Goal: Information Seeking & Learning: Learn about a topic

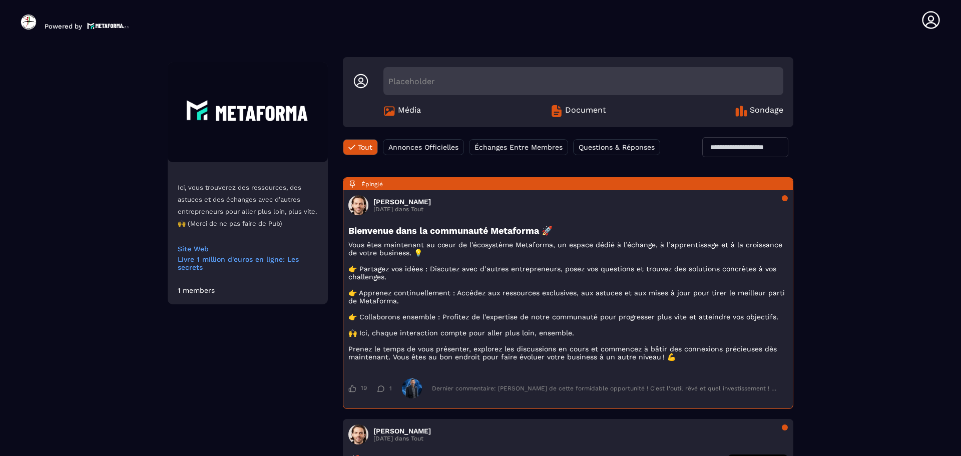
scroll to position [50, 0]
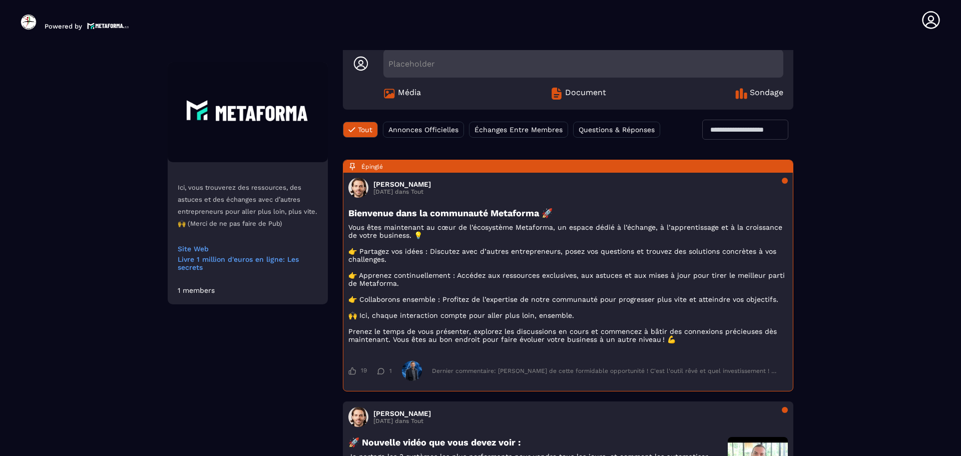
click at [428, 129] on span "Annonces Officielles" at bounding box center [423, 130] width 70 height 8
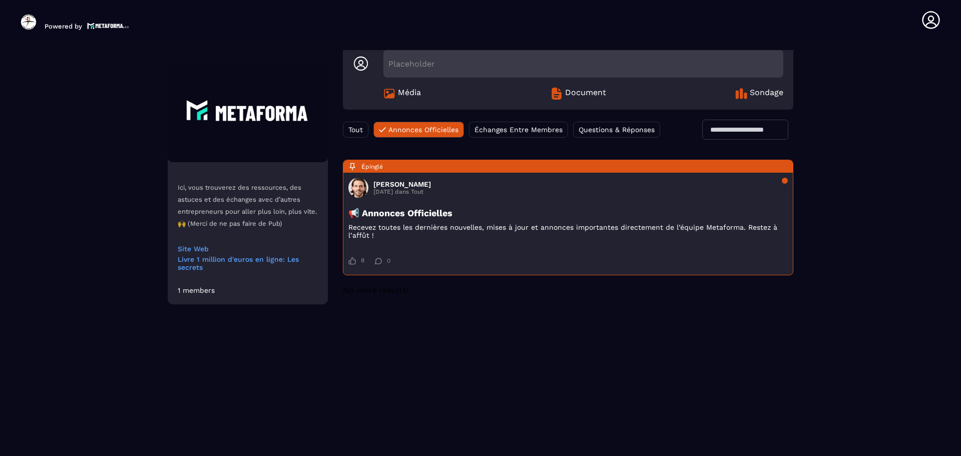
click at [501, 132] on span "Échanges Entre Membres" at bounding box center [518, 130] width 88 height 8
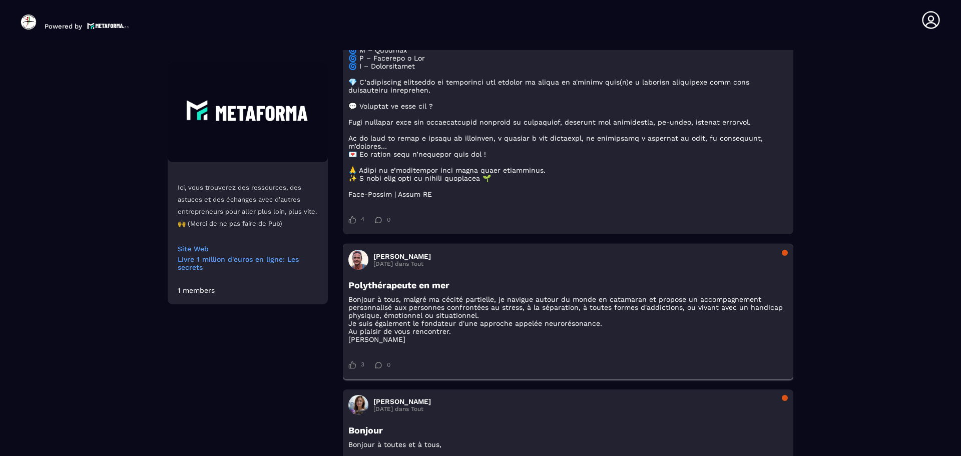
scroll to position [1001, 0]
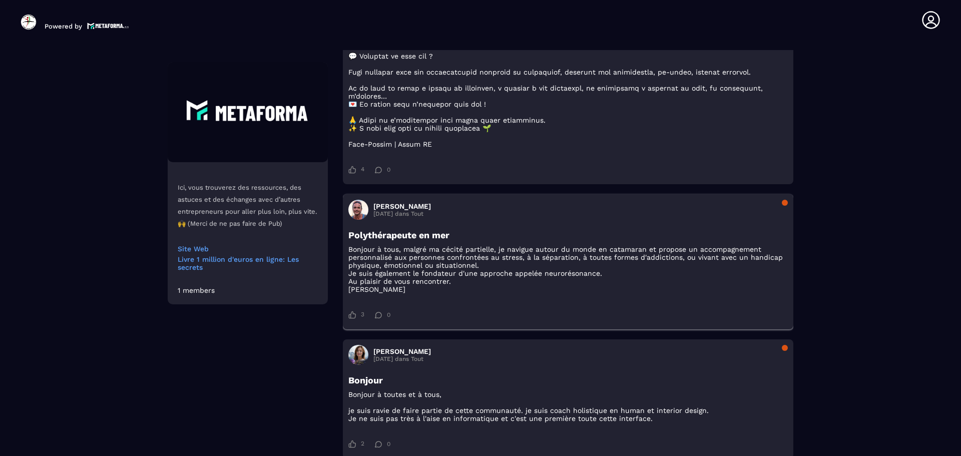
click at [396, 210] on h3 "[PERSON_NAME]" at bounding box center [402, 206] width 58 height 8
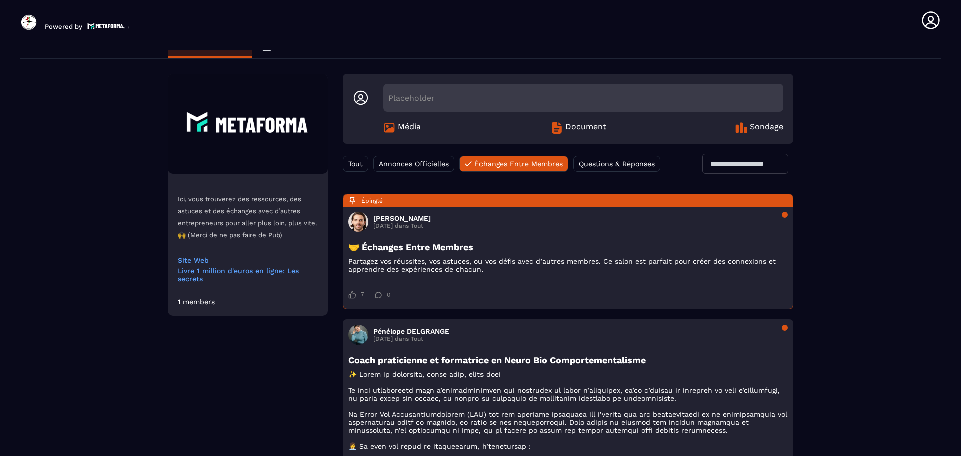
scroll to position [0, 0]
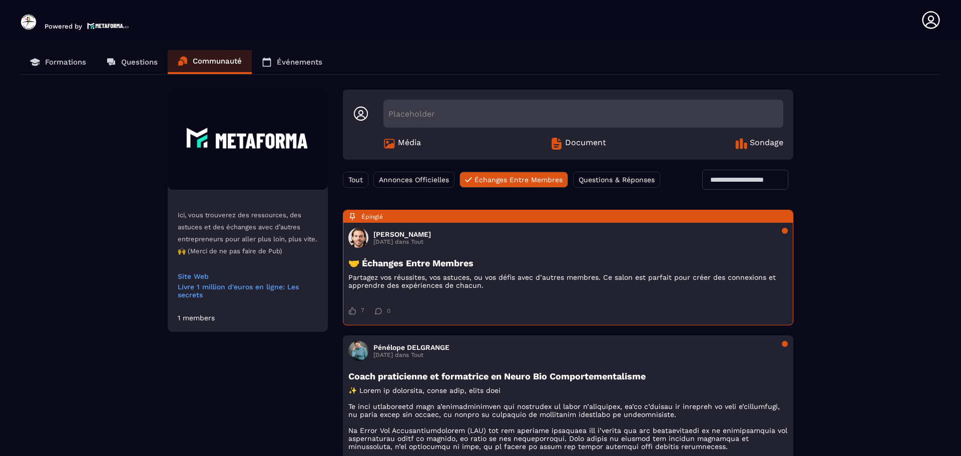
click at [638, 182] on span "Questions & Réponses" at bounding box center [617, 180] width 76 height 8
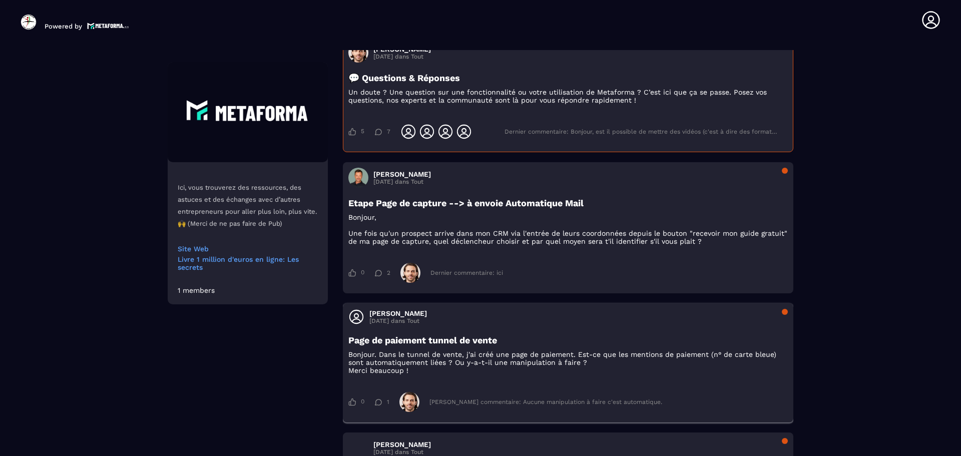
scroll to position [200, 0]
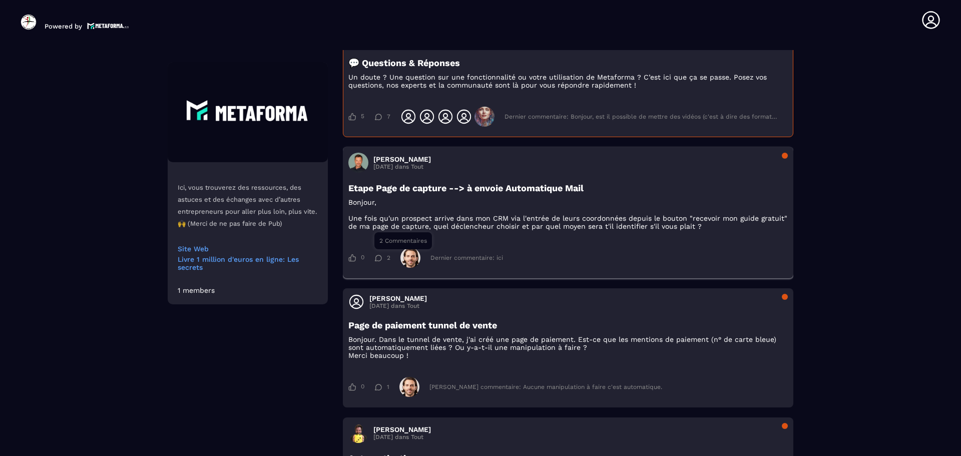
click at [389, 260] on span "2" at bounding box center [389, 257] width 4 height 7
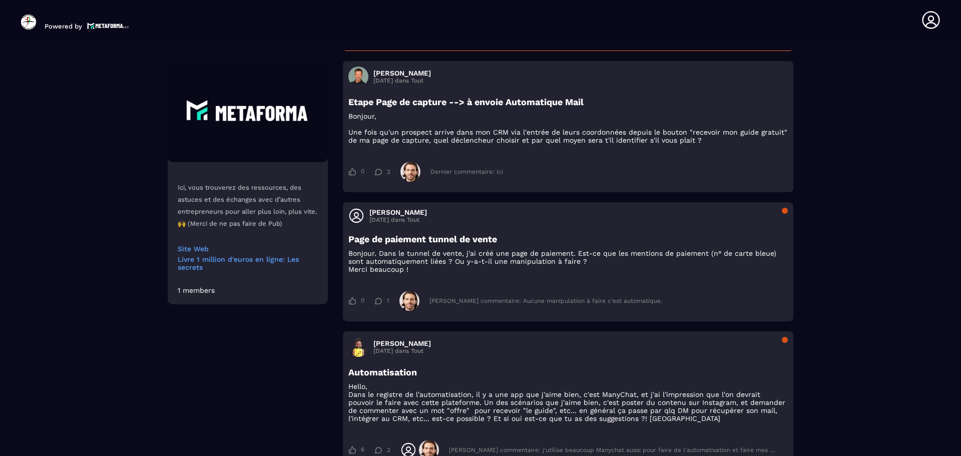
scroll to position [300, 0]
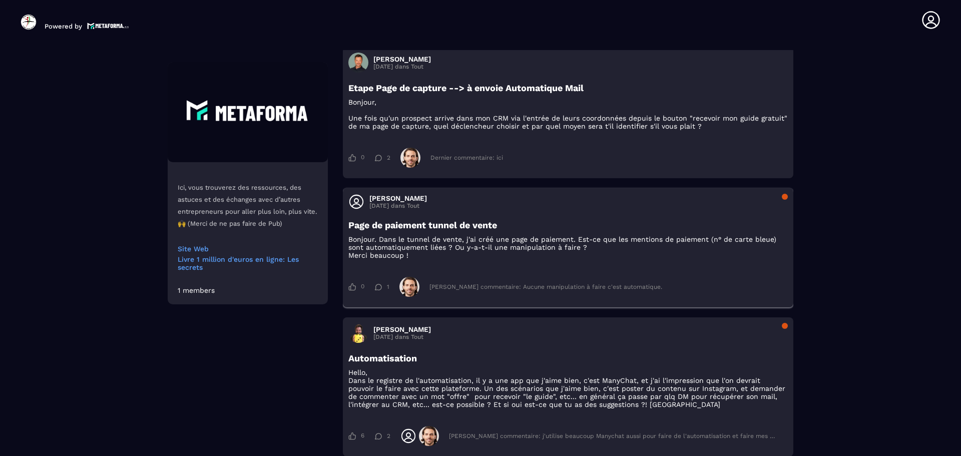
click at [398, 293] on div "0 0 Comme 1 1 Commentaire [PERSON_NAME] commentaire: Aucune manipulation à fair…" at bounding box center [567, 287] width 439 height 30
click at [384, 288] on div "1" at bounding box center [381, 286] width 15 height 7
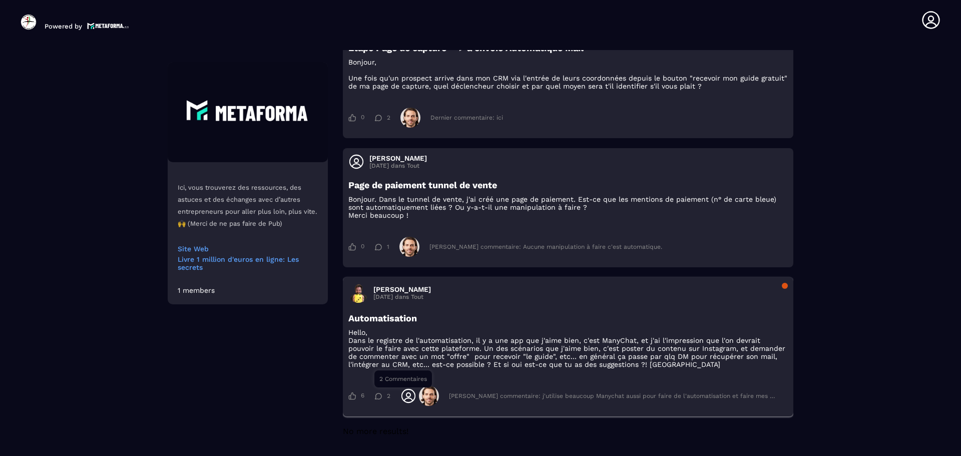
click at [384, 398] on div "2" at bounding box center [382, 395] width 16 height 7
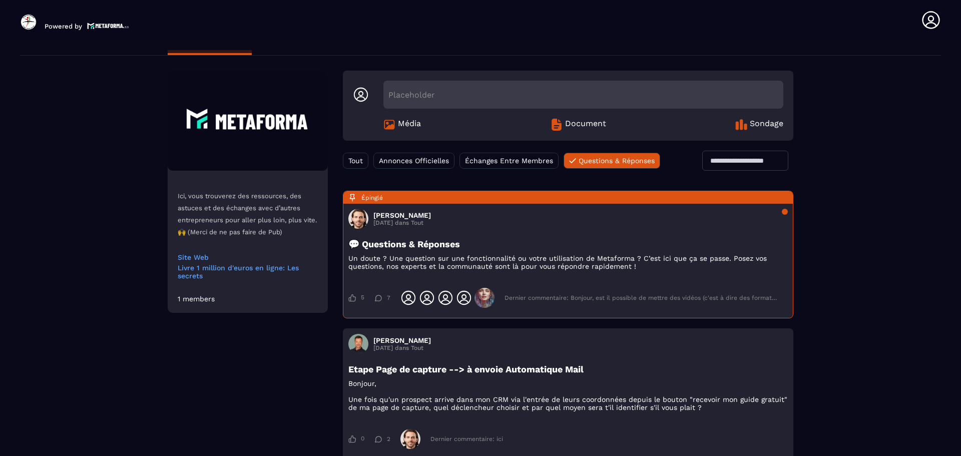
scroll to position [0, 0]
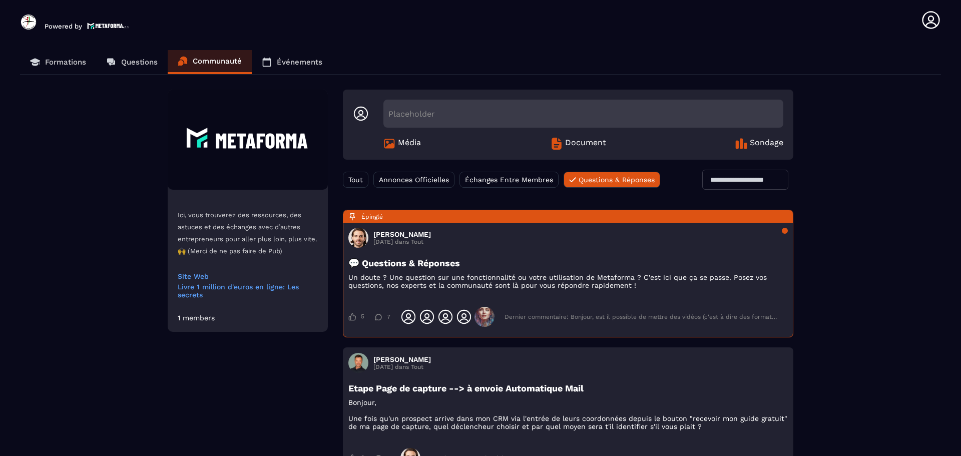
click at [557, 144] on icon at bounding box center [557, 144] width 10 height 12
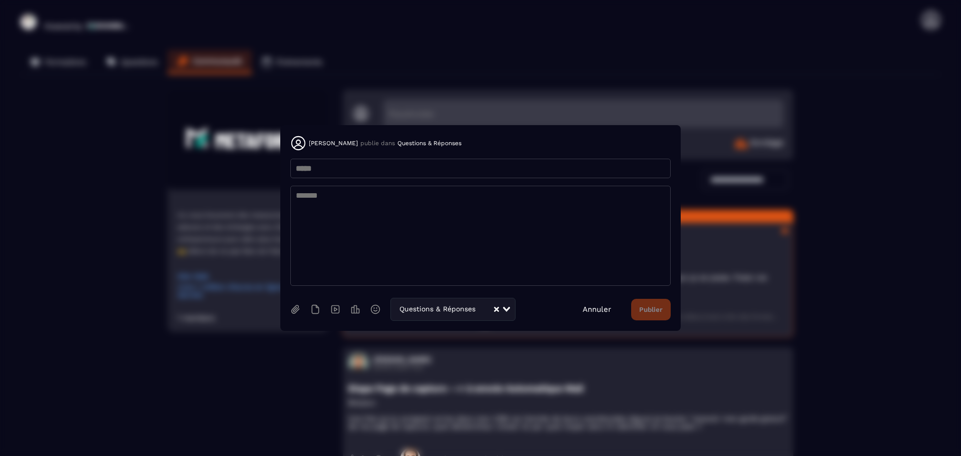
click at [594, 311] on link "Annuler" at bounding box center [597, 309] width 29 height 9
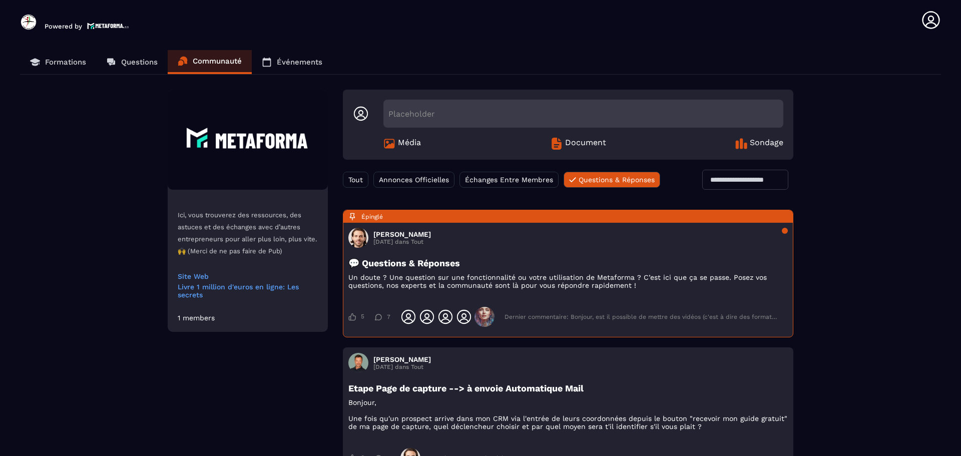
click at [763, 143] on span "Sondage" at bounding box center [767, 144] width 34 height 12
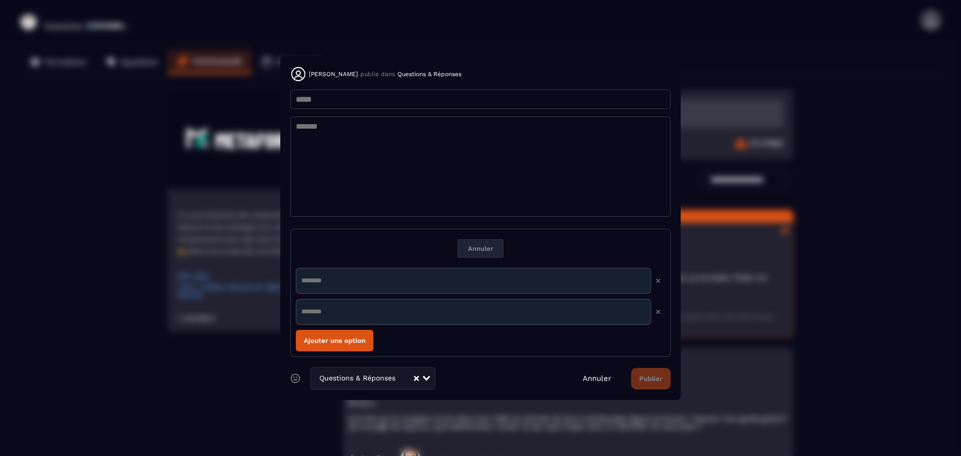
click at [589, 381] on link "Annuler" at bounding box center [597, 378] width 29 height 9
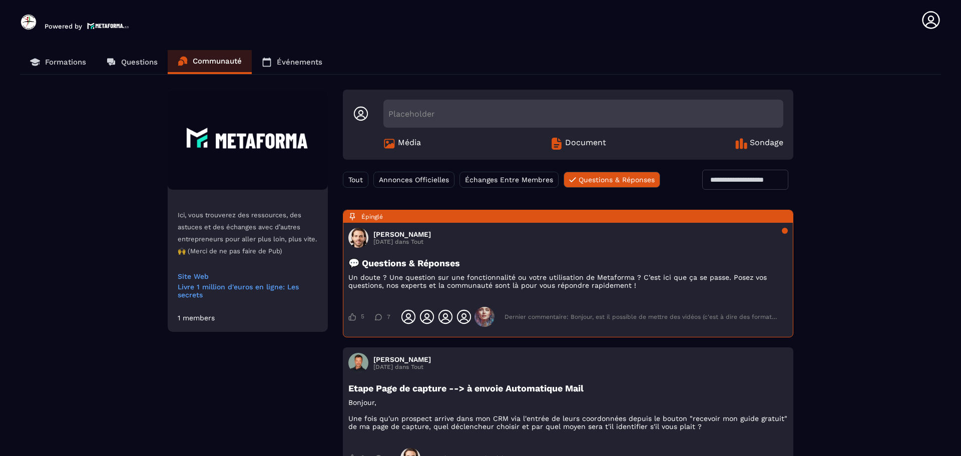
click at [294, 59] on p "Événements" at bounding box center [300, 62] width 46 height 9
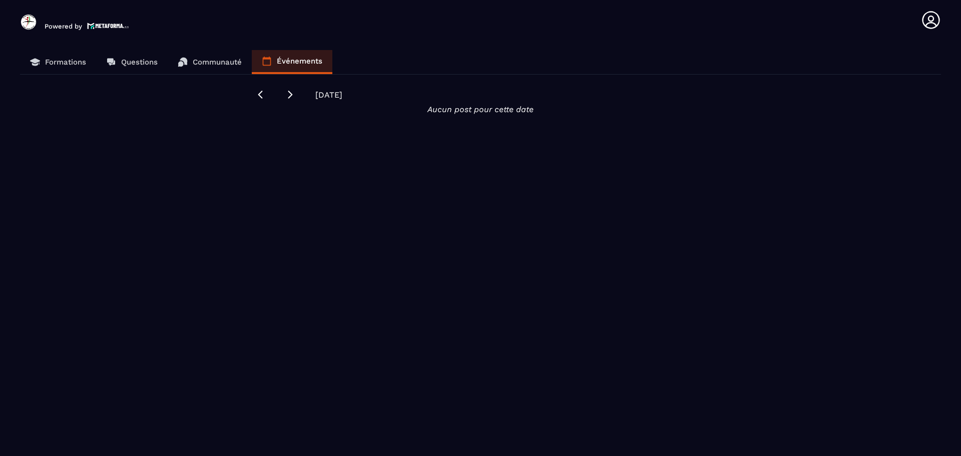
click at [62, 59] on p "Formations" at bounding box center [65, 62] width 41 height 9
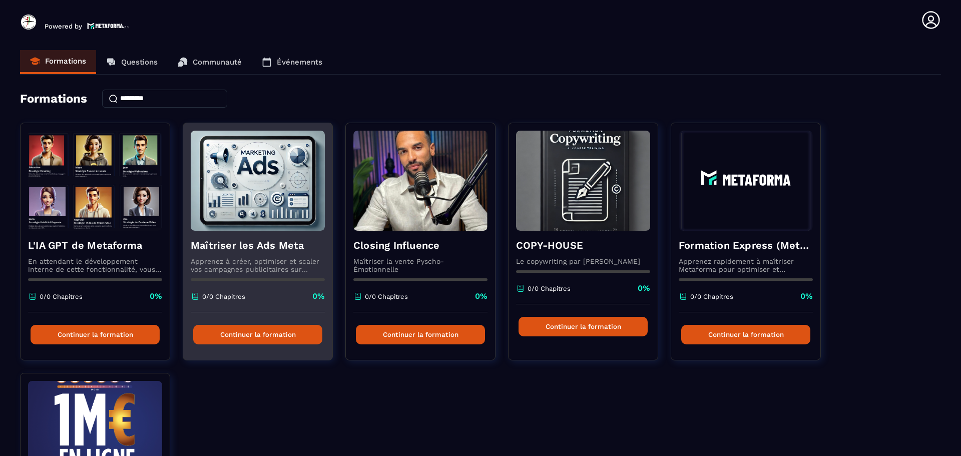
scroll to position [50, 0]
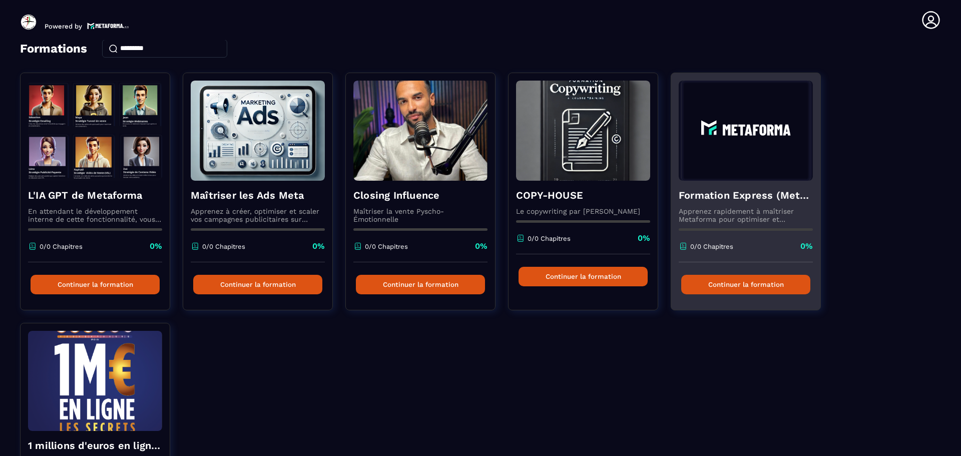
click at [748, 190] on h4 "Formation Express (Metaforma)" at bounding box center [746, 195] width 134 height 14
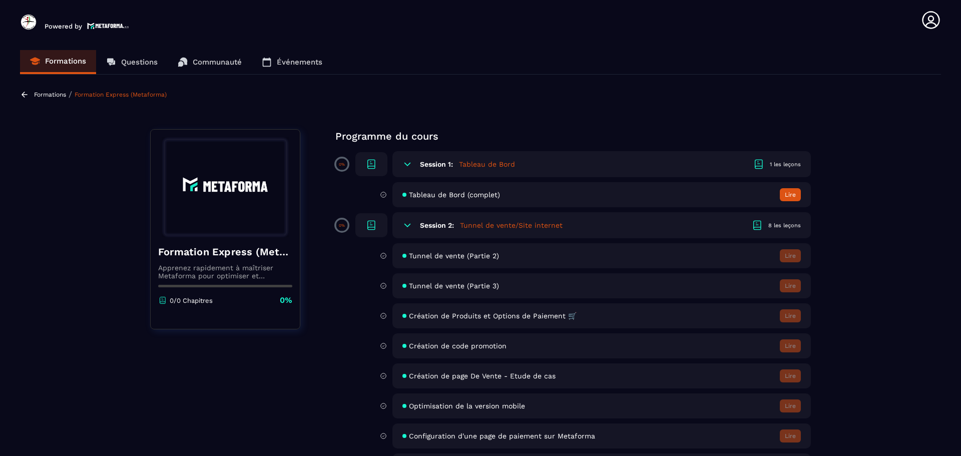
click at [786, 192] on button "Lire" at bounding box center [790, 194] width 21 height 13
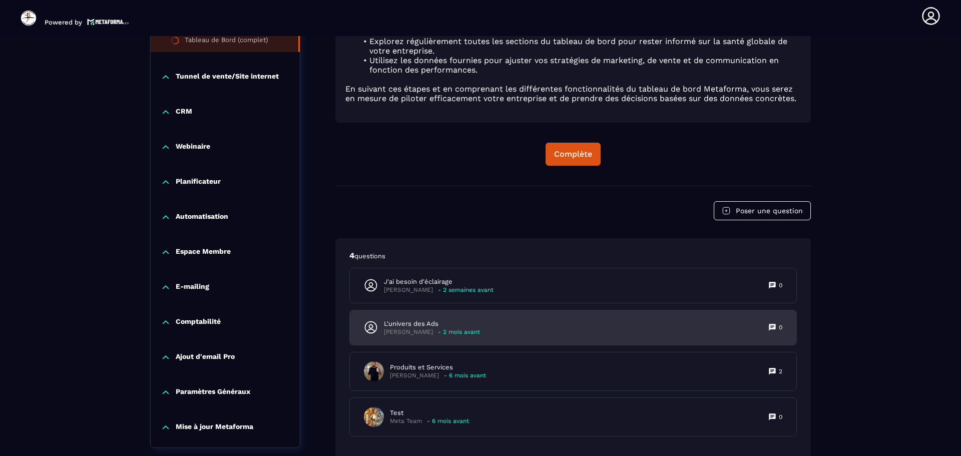
scroll to position [755, 0]
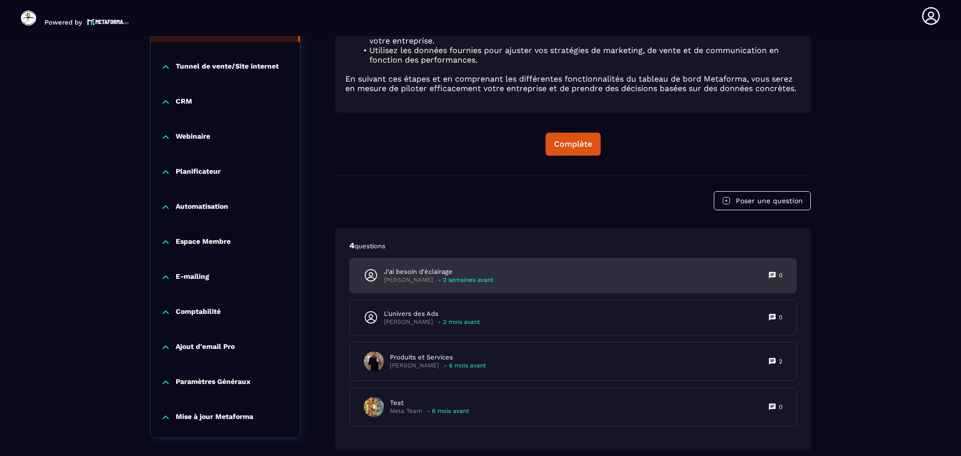
click at [435, 270] on p "J'ai besoin d'éclairage" at bounding box center [439, 271] width 110 height 9
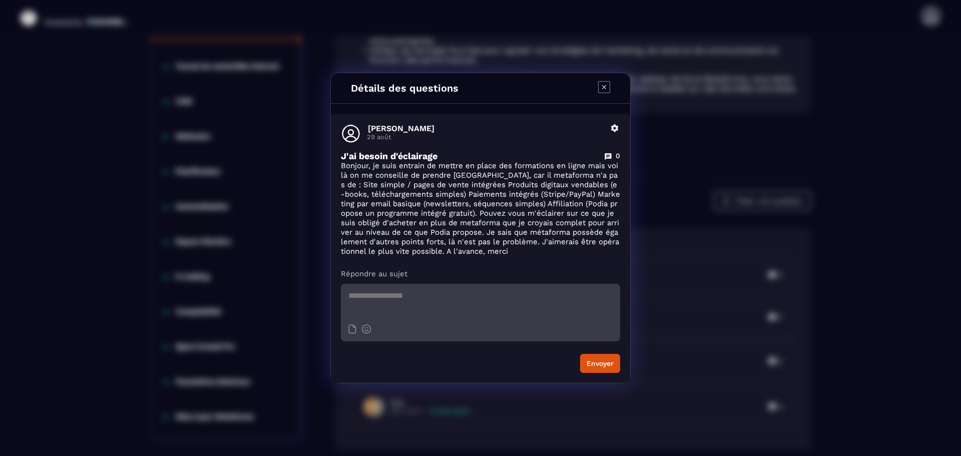
click at [605, 86] on icon "Modal window" at bounding box center [604, 87] width 12 height 12
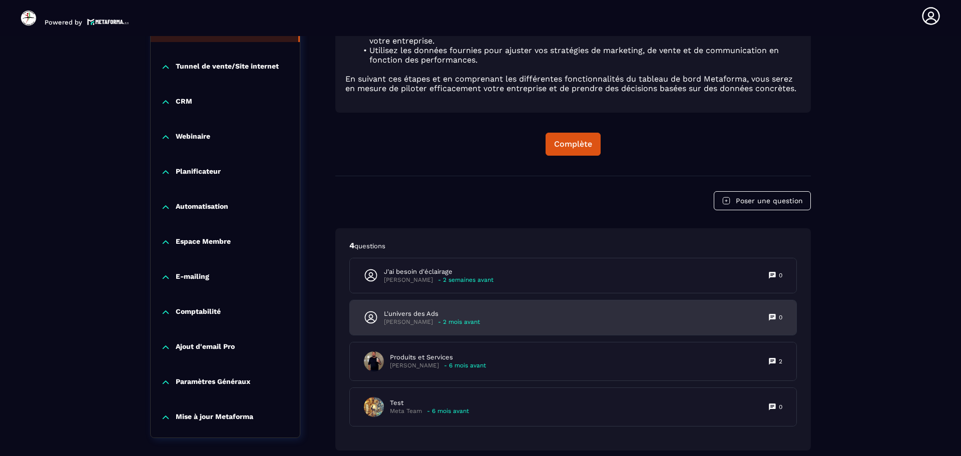
click at [423, 315] on p "L'univers des Ads" at bounding box center [432, 313] width 96 height 9
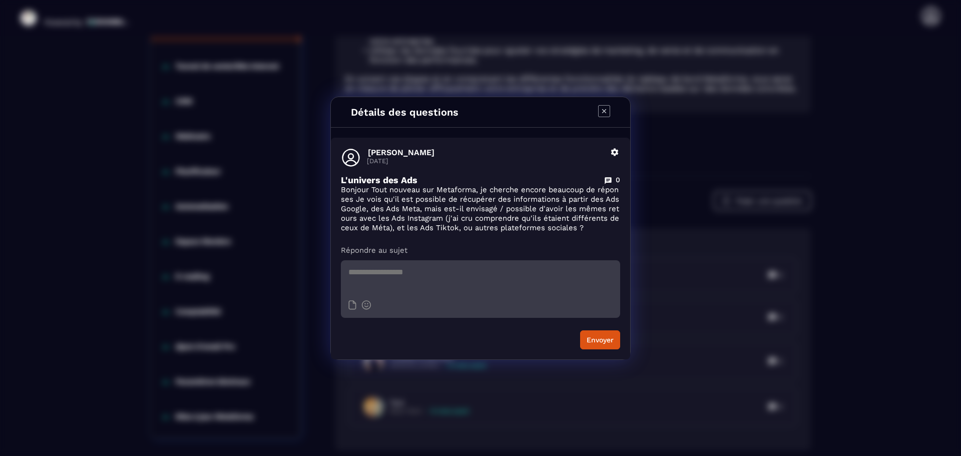
click at [601, 113] on icon "Modal window" at bounding box center [604, 111] width 12 height 12
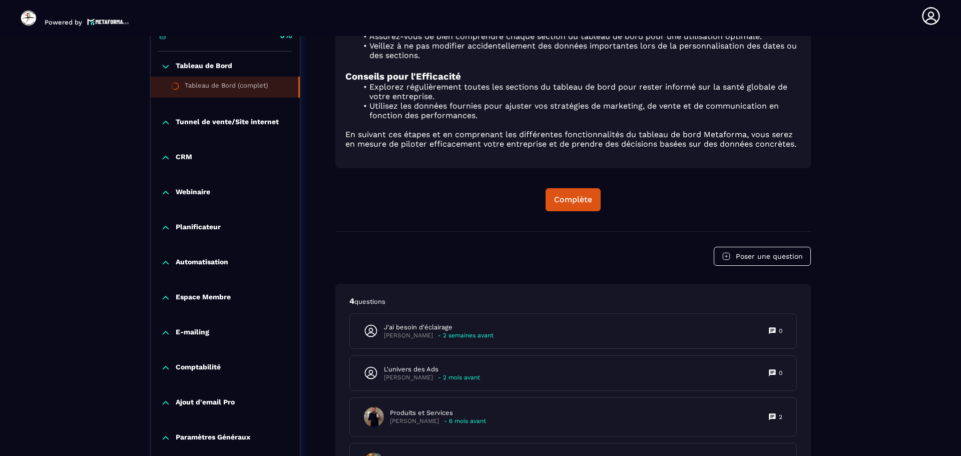
scroll to position [605, 0]
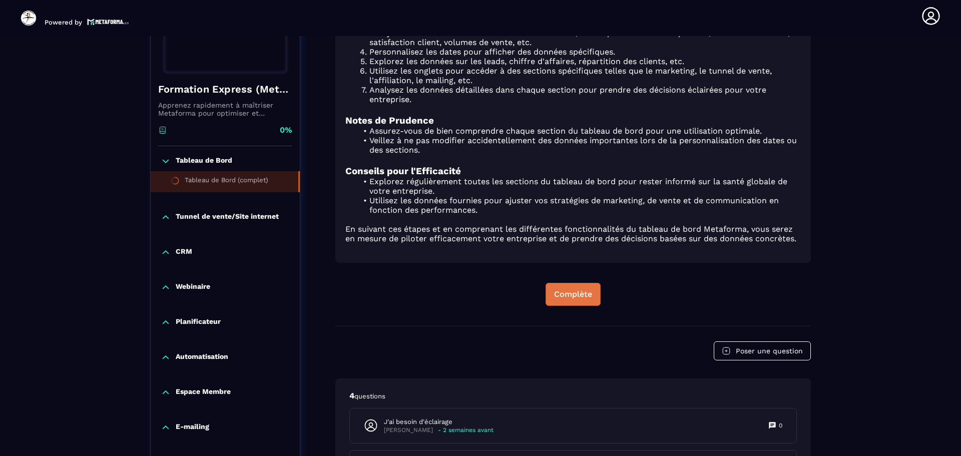
click at [561, 293] on div "Complète" at bounding box center [573, 294] width 38 height 10
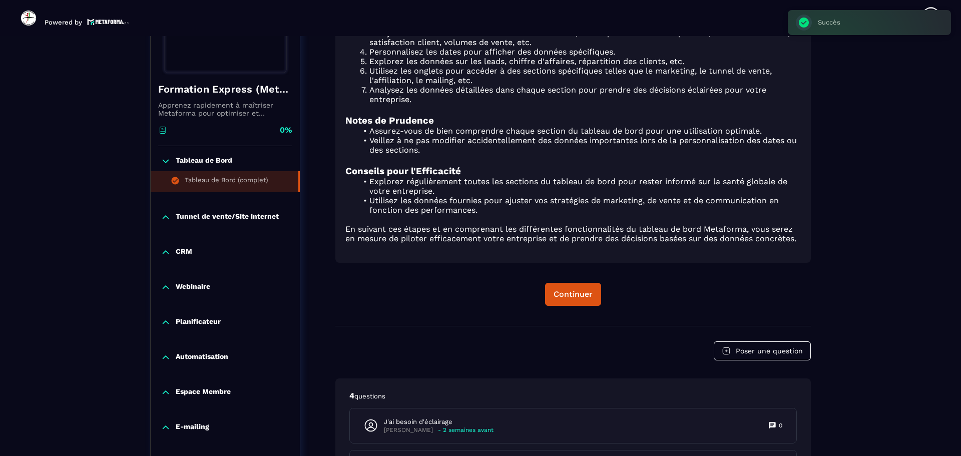
click at [166, 217] on icon at bounding box center [166, 217] width 10 height 10
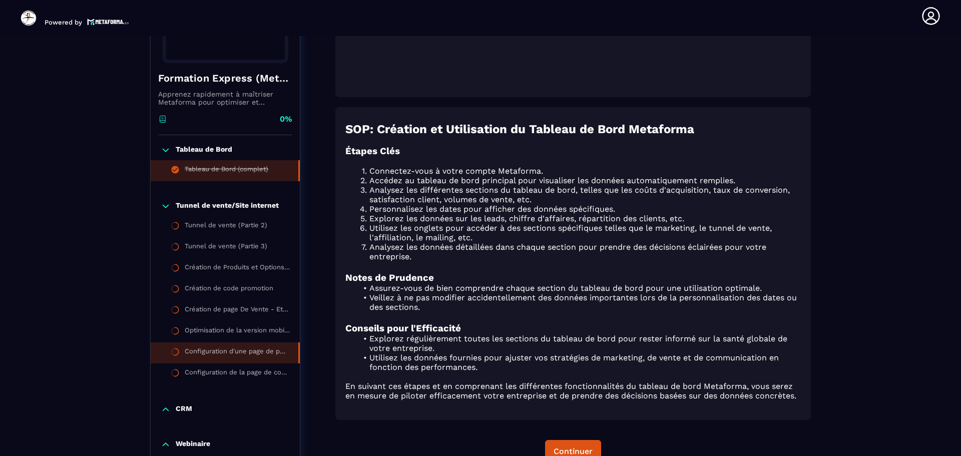
scroll to position [454, 0]
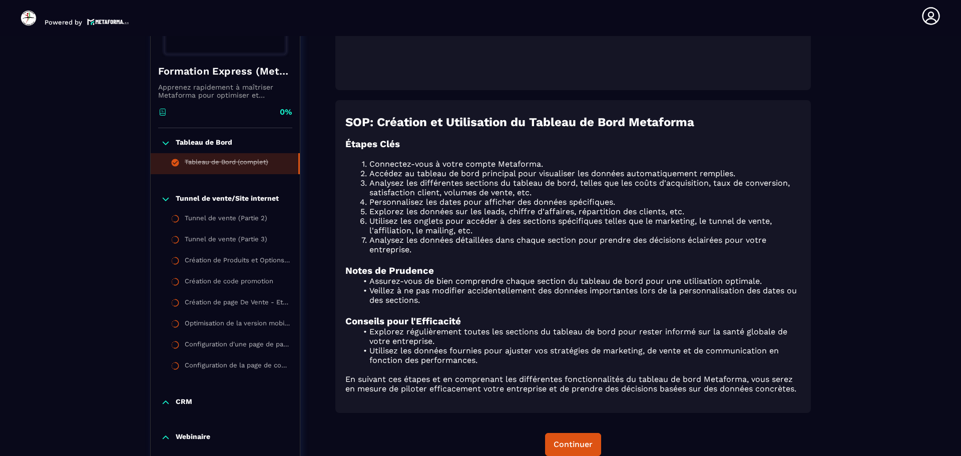
click at [209, 200] on p "Tunnel de vente/Site internet" at bounding box center [227, 199] width 103 height 10
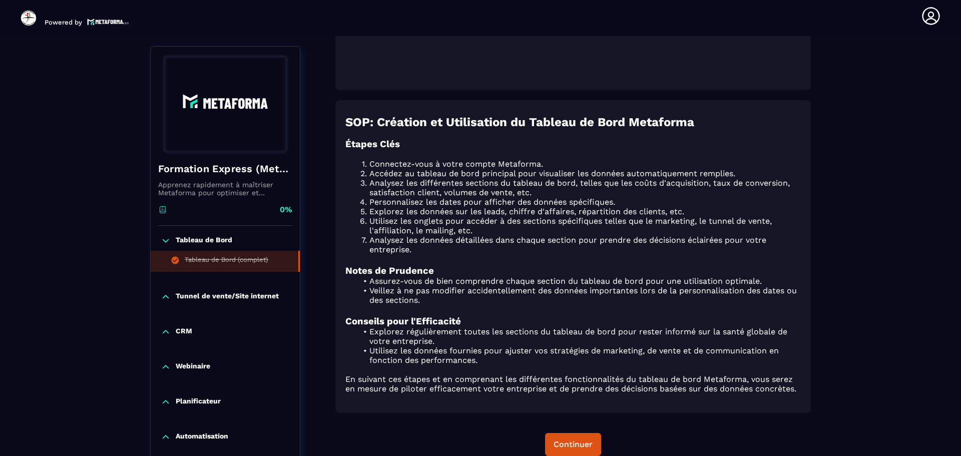
click at [202, 297] on p "Tunnel de vente/Site internet" at bounding box center [227, 297] width 103 height 10
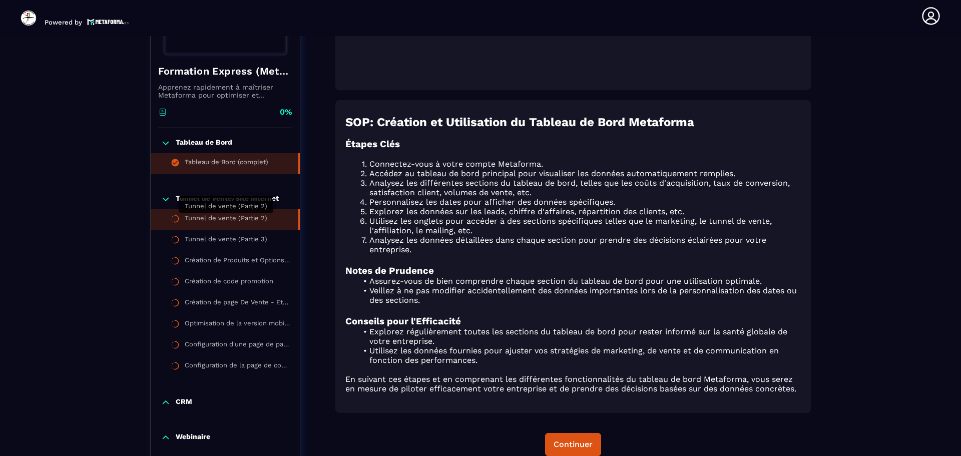
click at [206, 219] on div "Tunnel de vente (Partie 2)" at bounding box center [226, 219] width 83 height 11
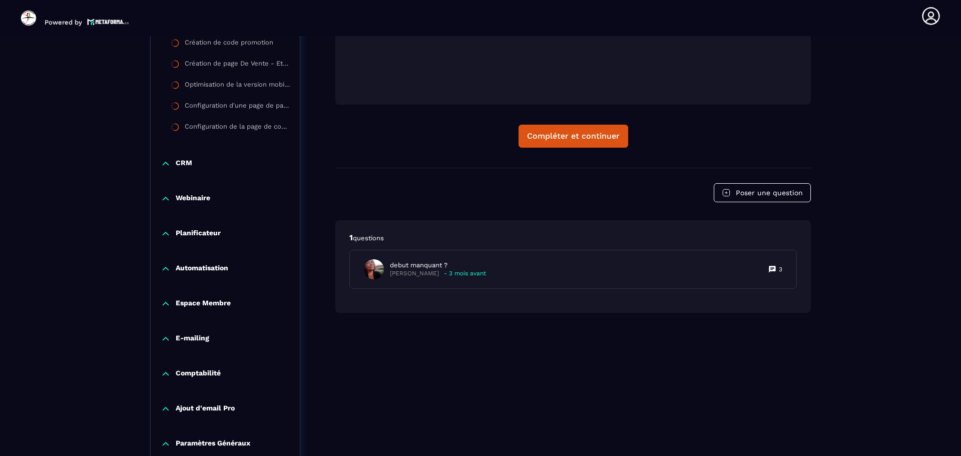
scroll to position [450, 0]
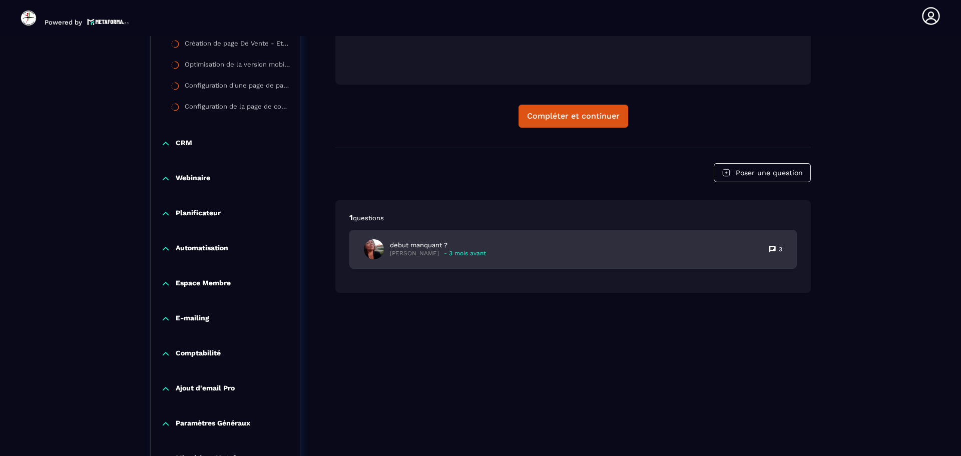
click at [420, 247] on p "debut manquant ?" at bounding box center [438, 245] width 96 height 9
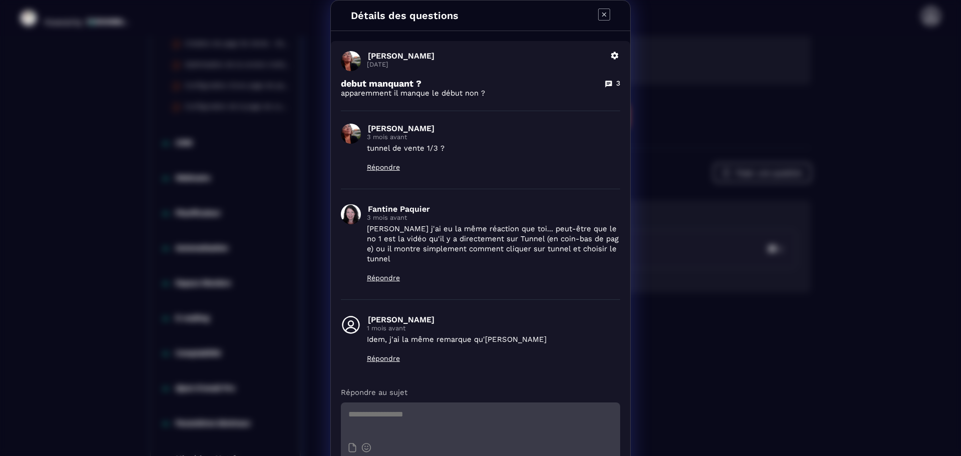
click at [605, 83] on icon "Modal window" at bounding box center [608, 84] width 7 height 7
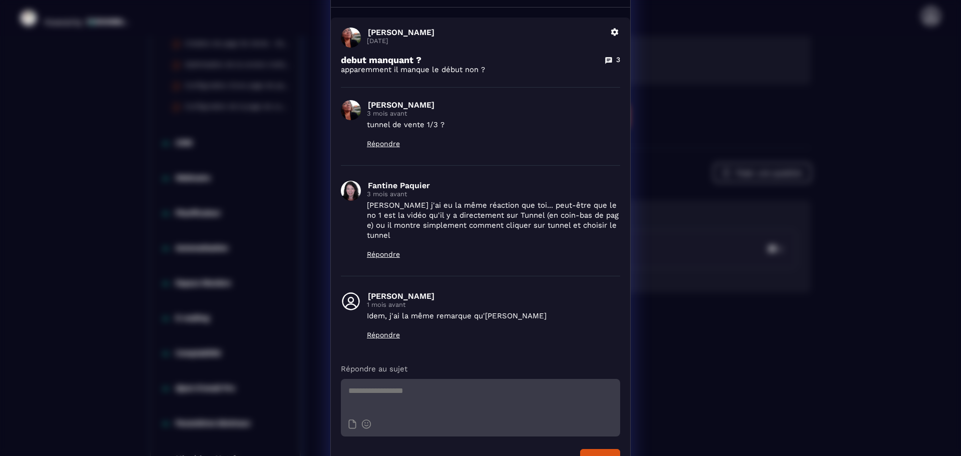
scroll to position [36, 0]
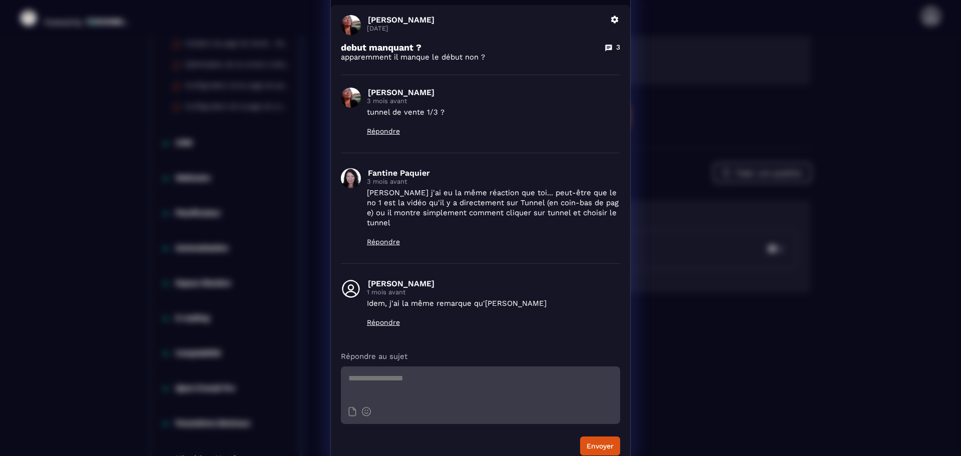
click at [712, 394] on div "Détails des questions [PERSON_NAME] [DATE] Supprimer debut manquant ? 3 apparem…" at bounding box center [480, 215] width 961 height 502
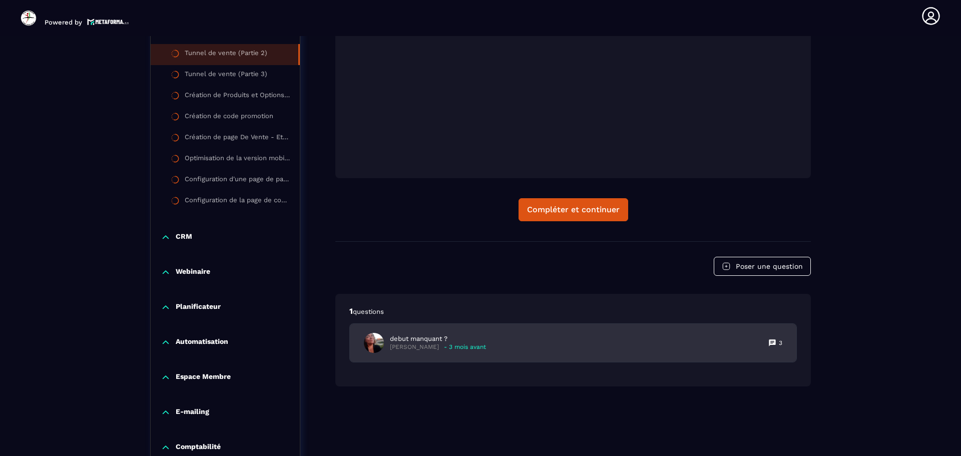
scroll to position [400, 0]
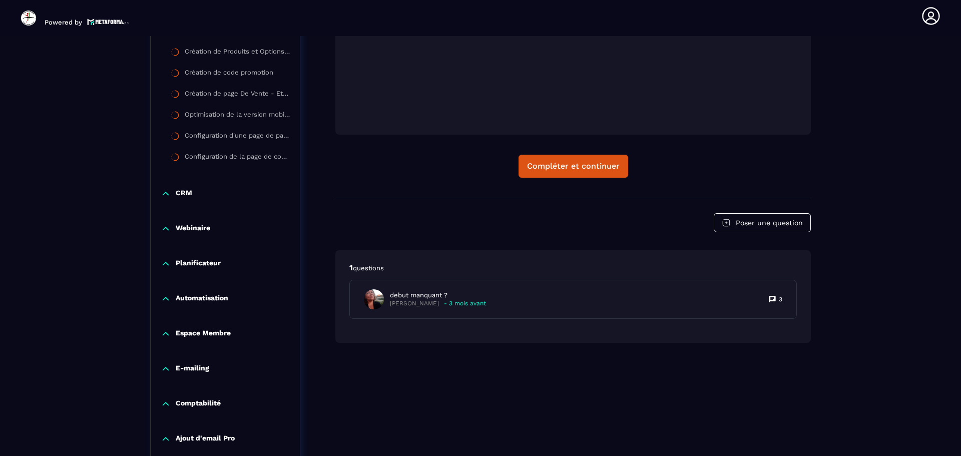
click at [541, 340] on div "1 questions debut manquant ? [PERSON_NAME] - 3 mois avant 3" at bounding box center [572, 296] width 475 height 93
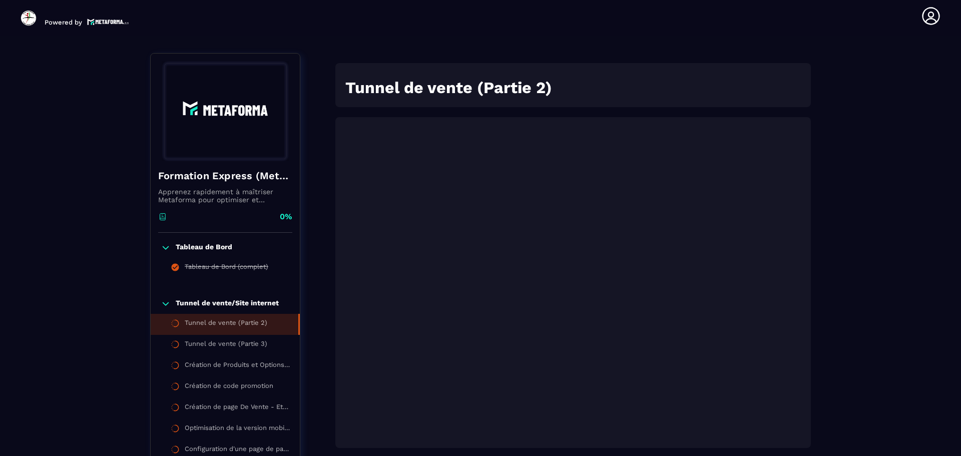
scroll to position [86, 0]
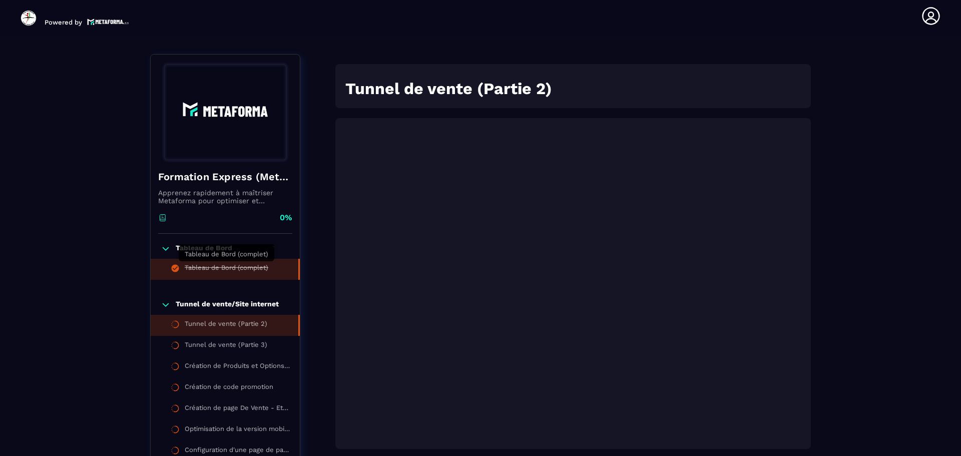
click at [193, 267] on div "Tableau de Bord (complet)" at bounding box center [227, 269] width 84 height 11
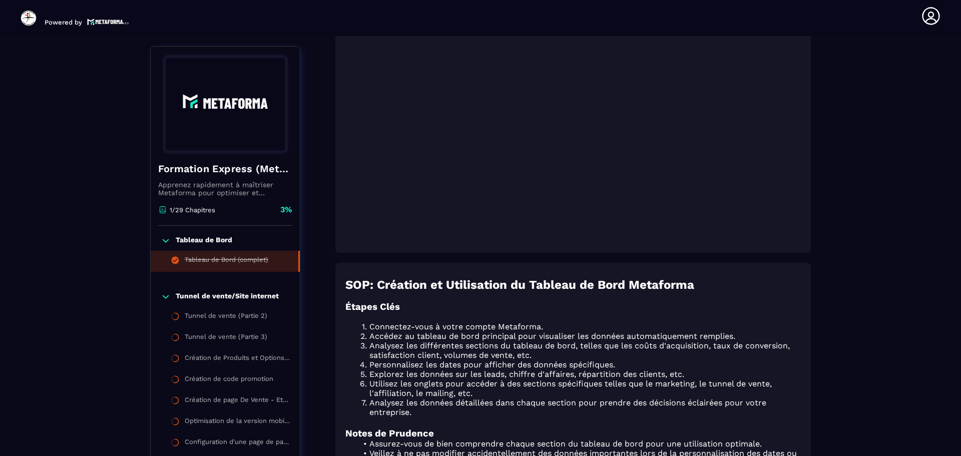
scroll to position [304, 0]
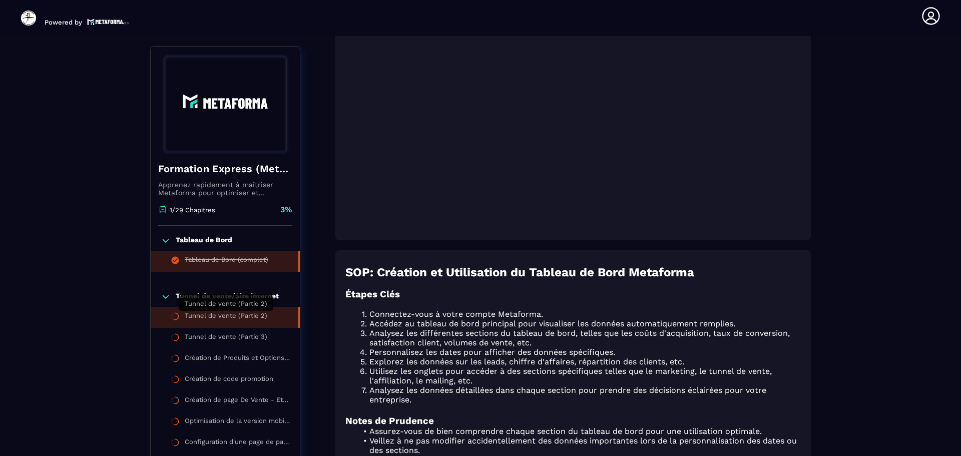
click at [196, 316] on div "Tunnel de vente (Partie 2)" at bounding box center [226, 317] width 83 height 11
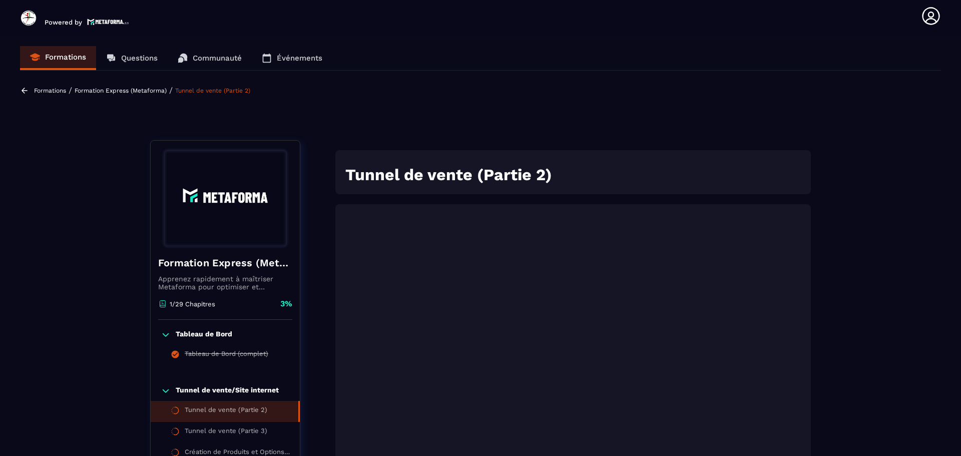
click at [54, 94] on p "Formations" at bounding box center [50, 90] width 32 height 7
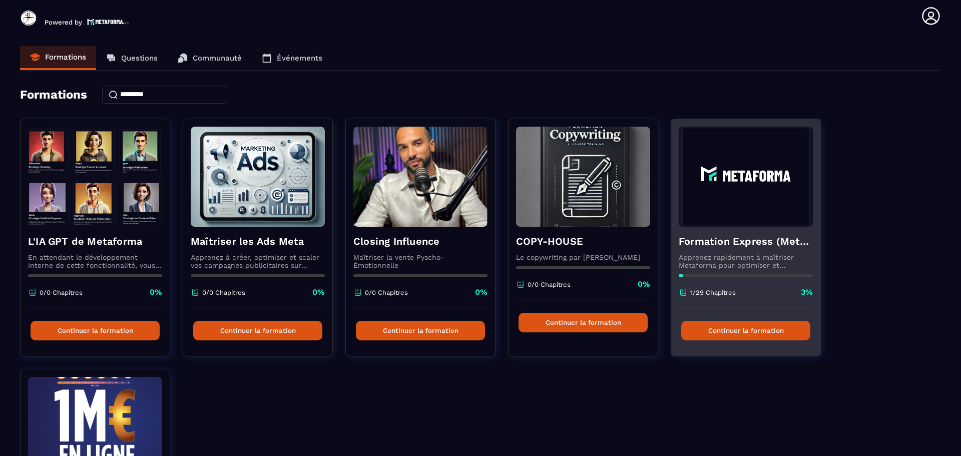
click at [736, 222] on img at bounding box center [746, 177] width 134 height 100
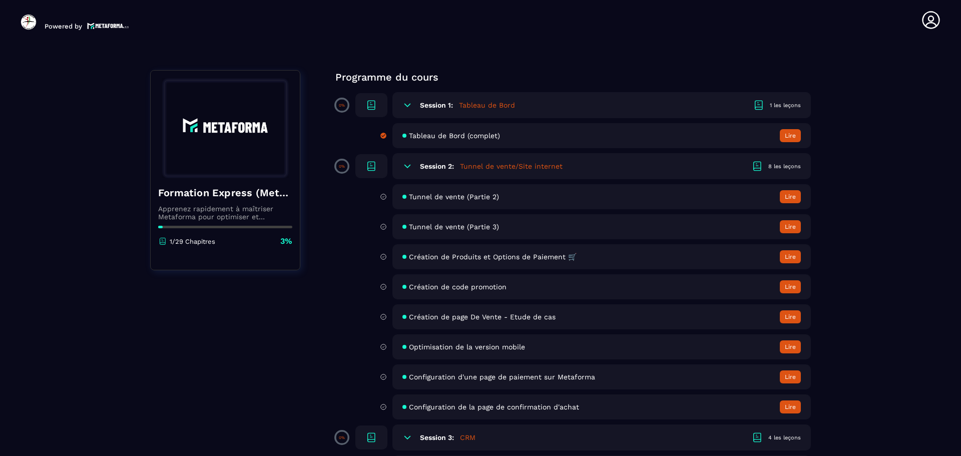
scroll to position [100, 0]
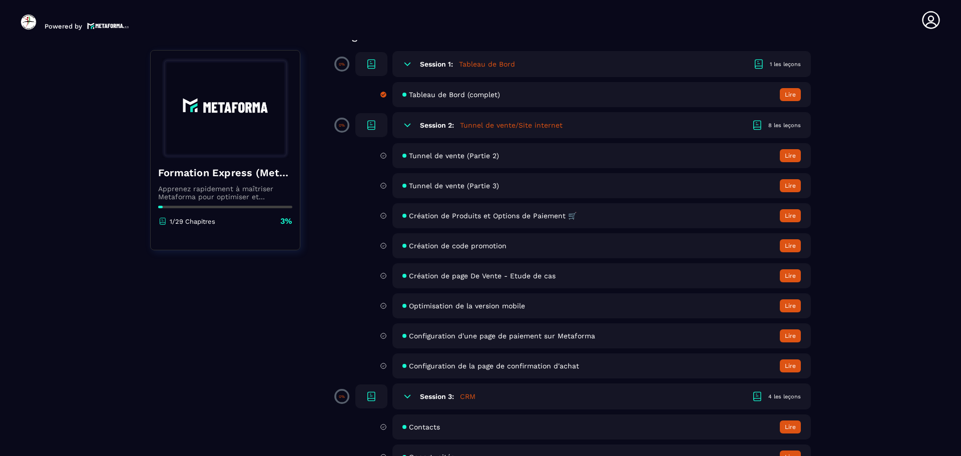
click at [473, 126] on h5 "Tunnel de vente/Site internet" at bounding box center [511, 125] width 103 height 10
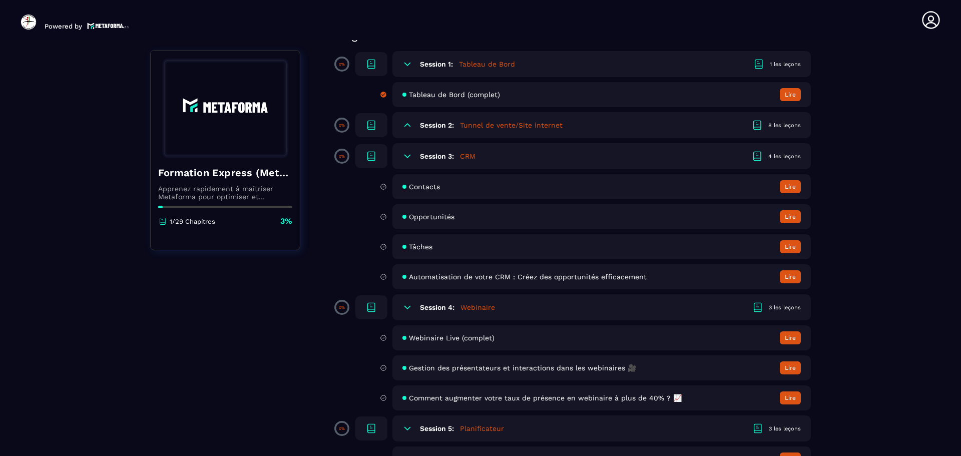
click at [472, 128] on h5 "Tunnel de vente/Site internet" at bounding box center [511, 125] width 103 height 10
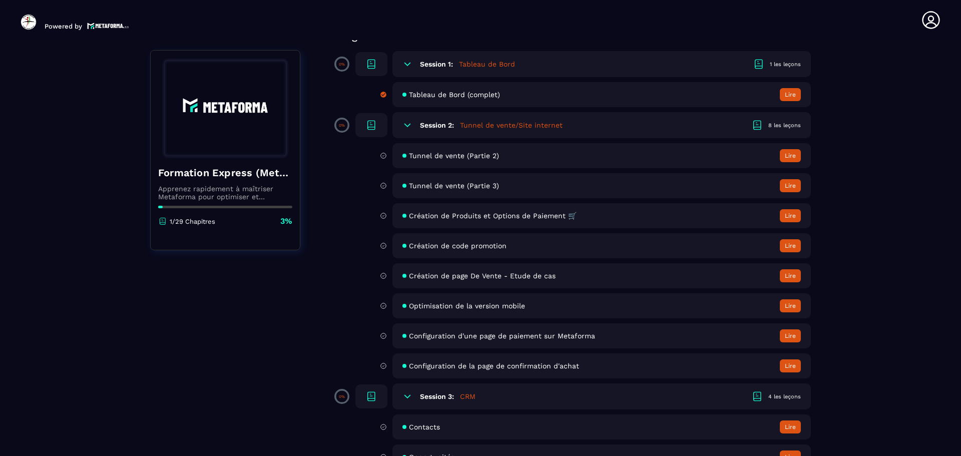
click at [732, 157] on div "Tunnel de vente (Partie 2) Lire" at bounding box center [601, 155] width 418 height 25
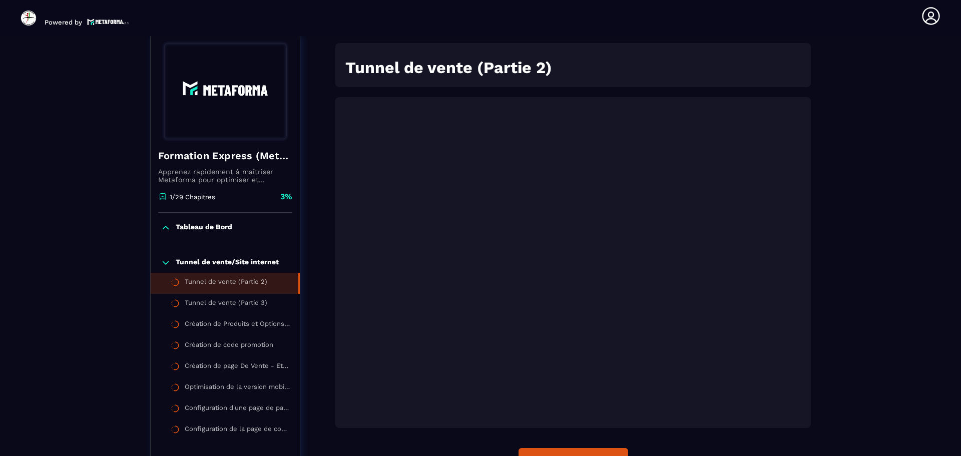
scroll to position [104, 0]
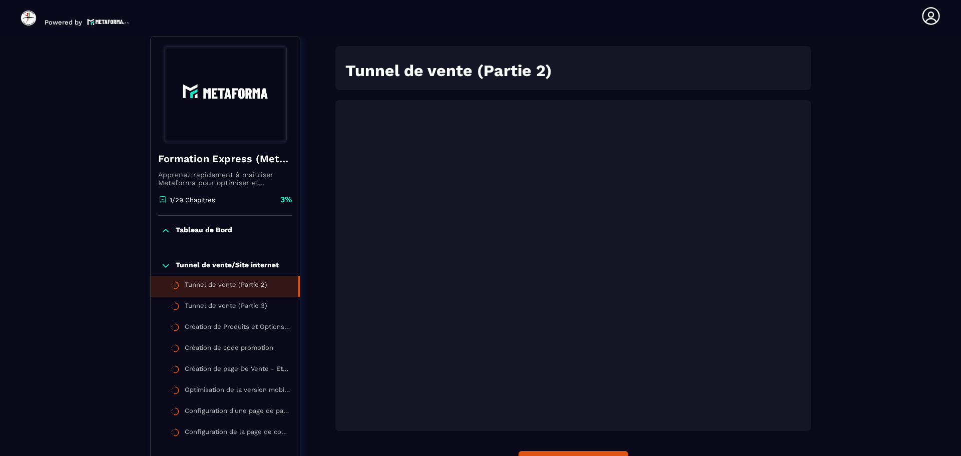
click at [932, 17] on icon at bounding box center [931, 16] width 18 height 18
click at [867, 371] on div "Formations / Formation Express (Metaforma) / Tunnel de vente (Partie 2) Formati…" at bounding box center [480, 399] width 921 height 836
click at [851, 280] on div "Formations / Formation Express (Metaforma) / Tunnel de vente (Partie 2) Formati…" at bounding box center [480, 399] width 921 height 836
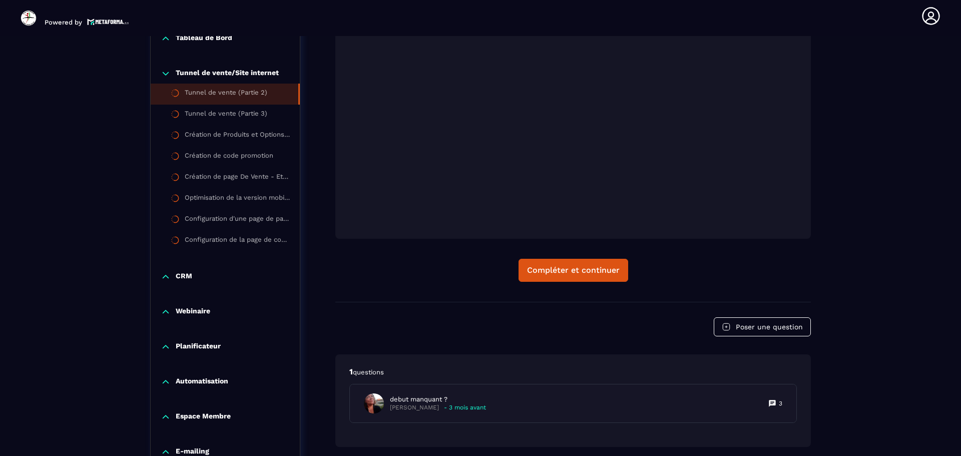
scroll to position [354, 0]
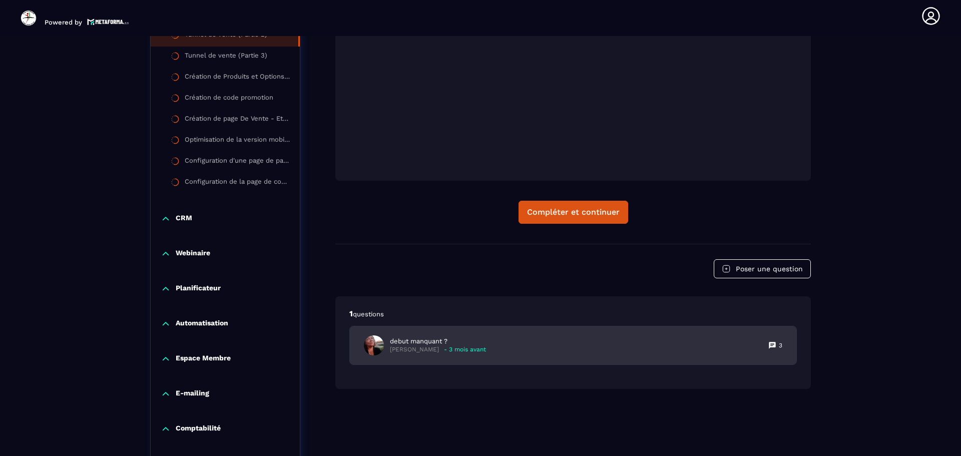
click at [538, 344] on div "debut manquant ? [PERSON_NAME] - 3 mois avant 3" at bounding box center [573, 345] width 446 height 38
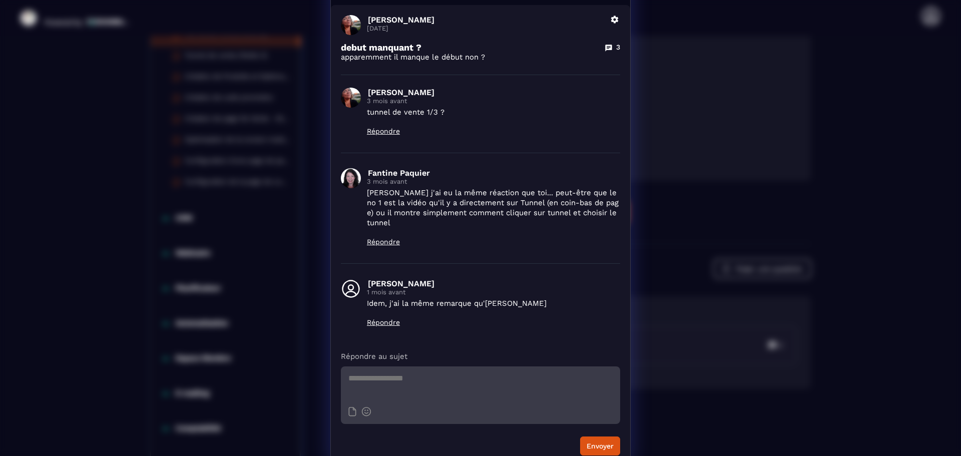
scroll to position [0, 0]
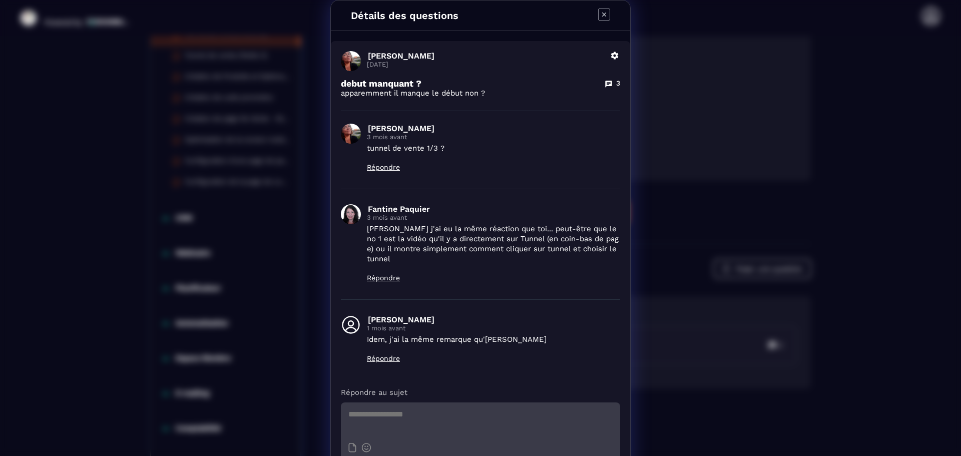
click at [866, 387] on div "Détails des questions [PERSON_NAME] [DATE] Supprimer debut manquant ? 3 apparem…" at bounding box center [480, 251] width 961 height 502
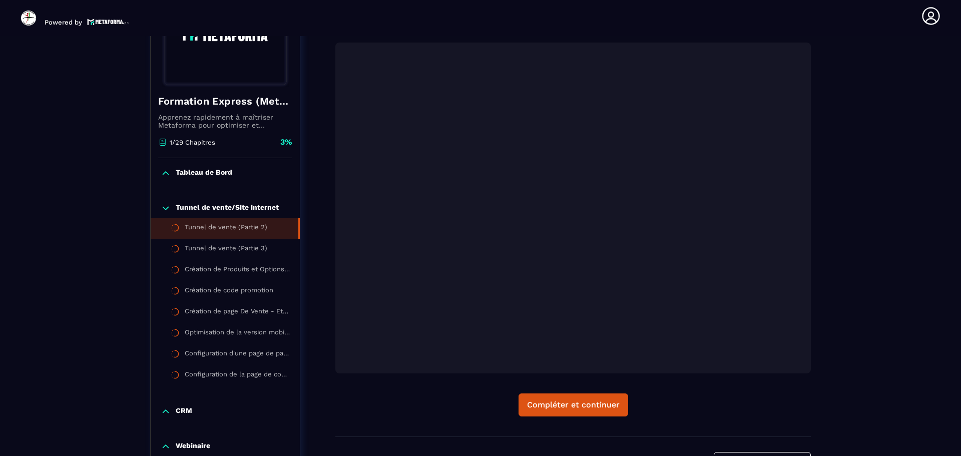
scroll to position [200, 0]
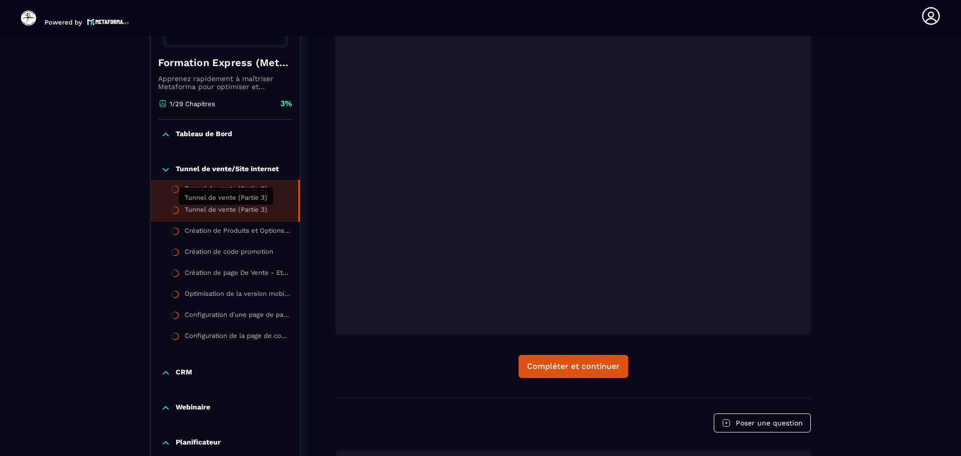
click at [240, 211] on div "Tunnel de vente (Partie 3)" at bounding box center [226, 211] width 83 height 11
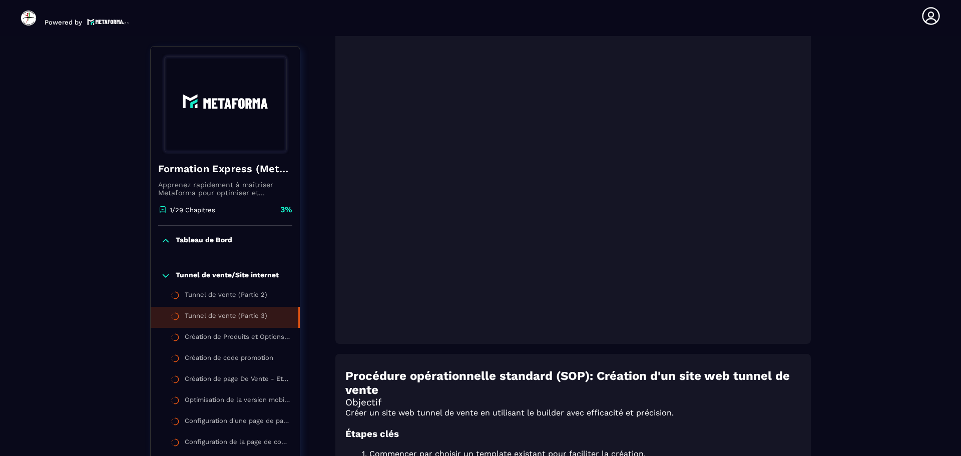
scroll to position [204, 0]
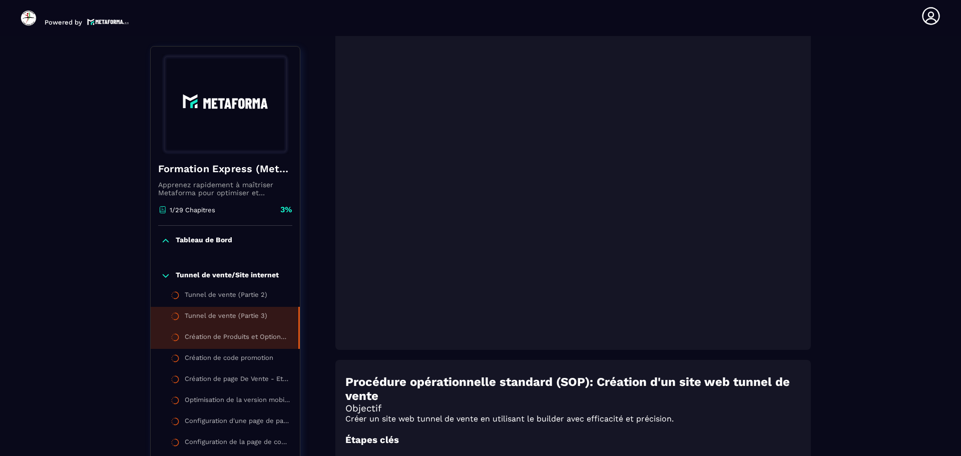
click at [184, 333] on li "Création de Produits et Options de Paiement 🛒" at bounding box center [225, 338] width 149 height 21
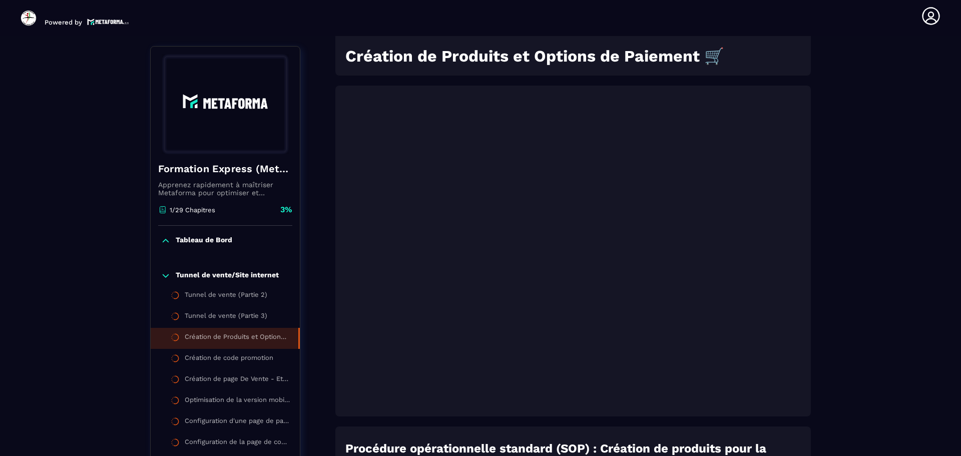
scroll to position [104, 0]
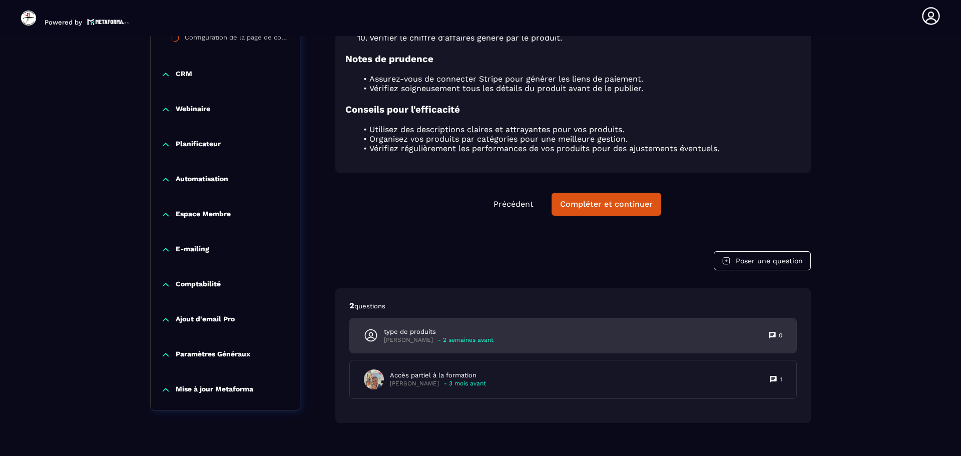
scroll to position [798, 0]
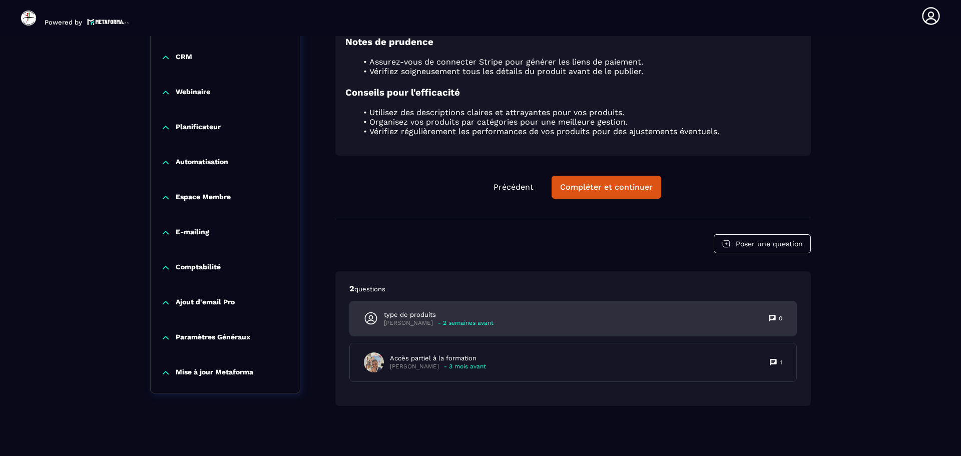
click at [408, 313] on p "type de produits" at bounding box center [439, 314] width 110 height 9
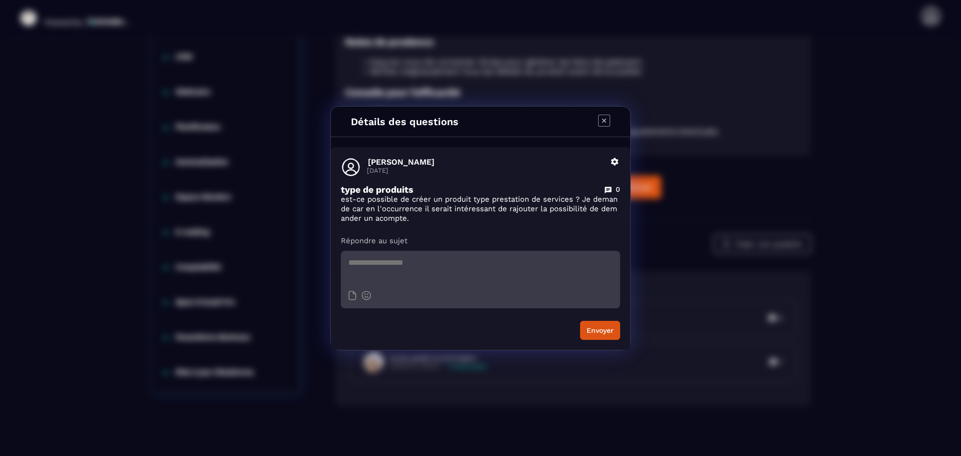
click at [602, 123] on icon "Modal window" at bounding box center [604, 121] width 12 height 12
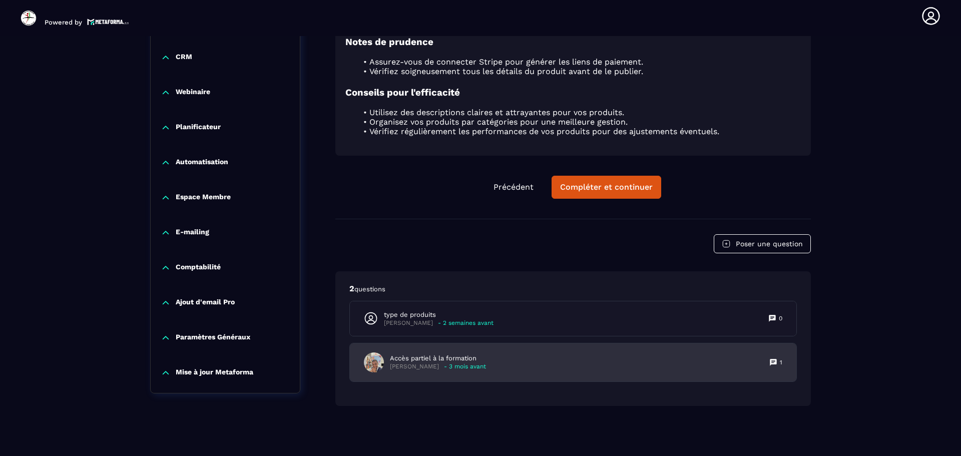
click at [486, 364] on p "- 3 mois avant" at bounding box center [465, 367] width 42 height 8
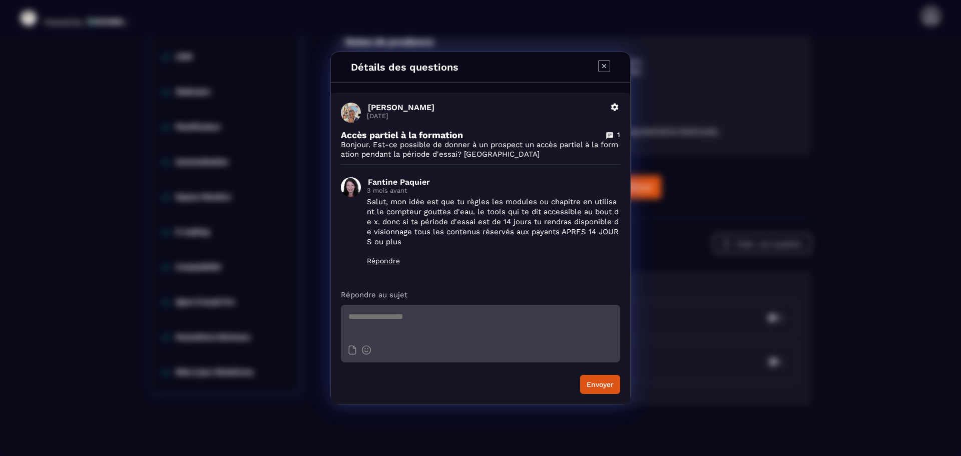
click at [605, 68] on icon "Modal window" at bounding box center [604, 66] width 12 height 12
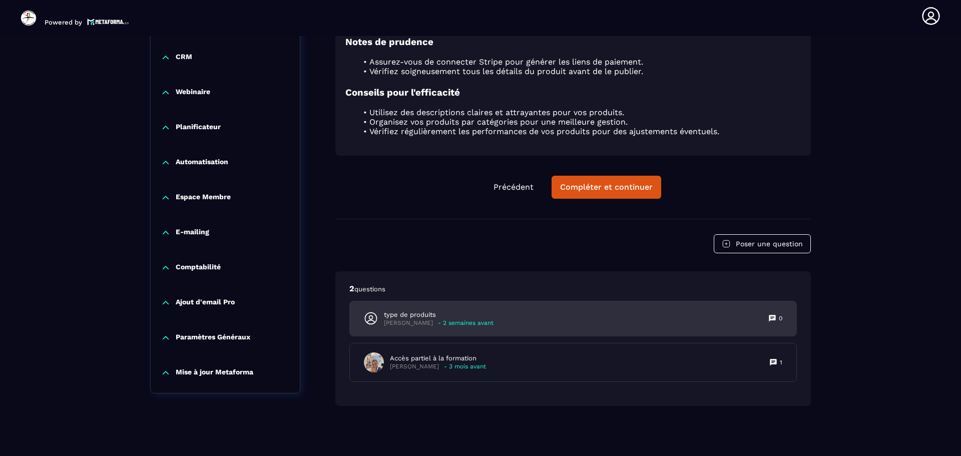
click at [482, 321] on p "- 2 semaines avant" at bounding box center [466, 323] width 56 height 8
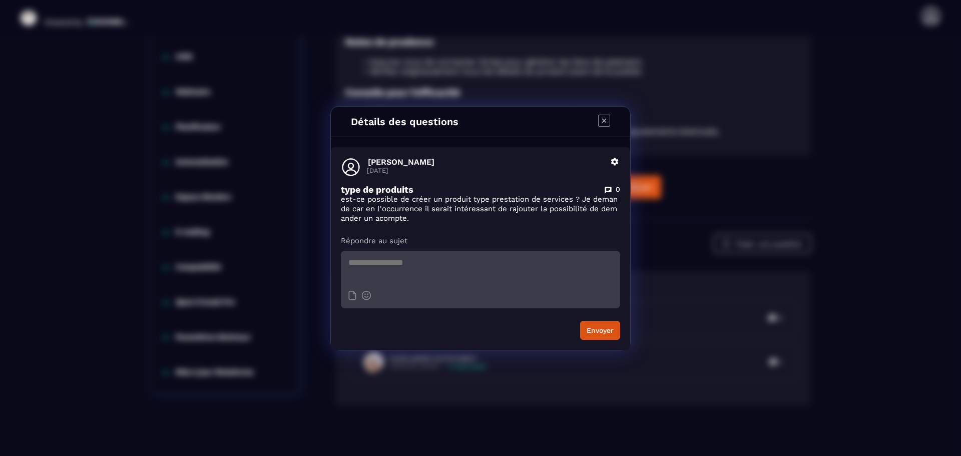
click at [601, 124] on icon "Modal window" at bounding box center [604, 121] width 12 height 12
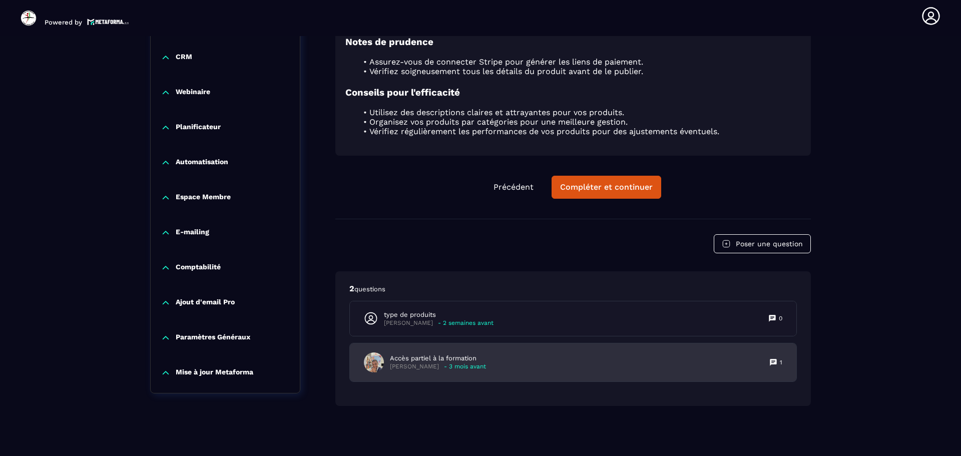
click at [466, 362] on p "Accès partiel à la formation" at bounding box center [438, 358] width 96 height 9
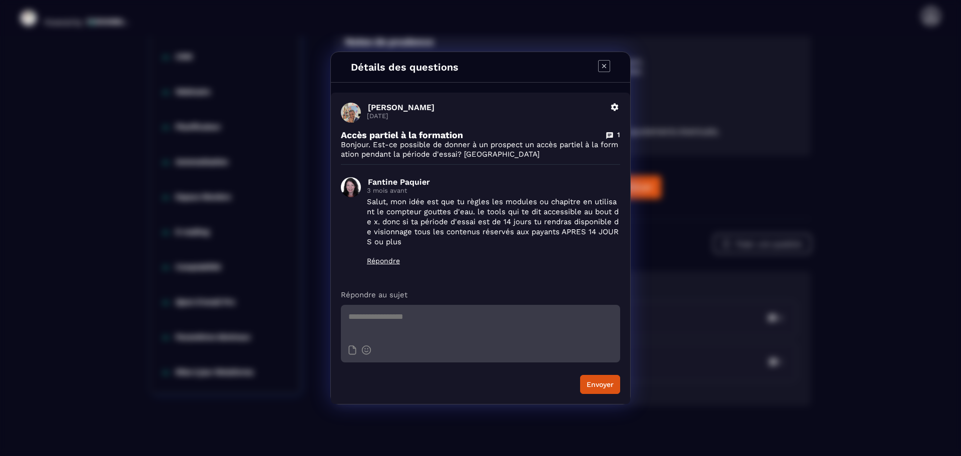
click at [610, 134] on icon "Modal window" at bounding box center [610, 136] width 8 height 8
click at [601, 67] on icon "Modal window" at bounding box center [604, 66] width 12 height 12
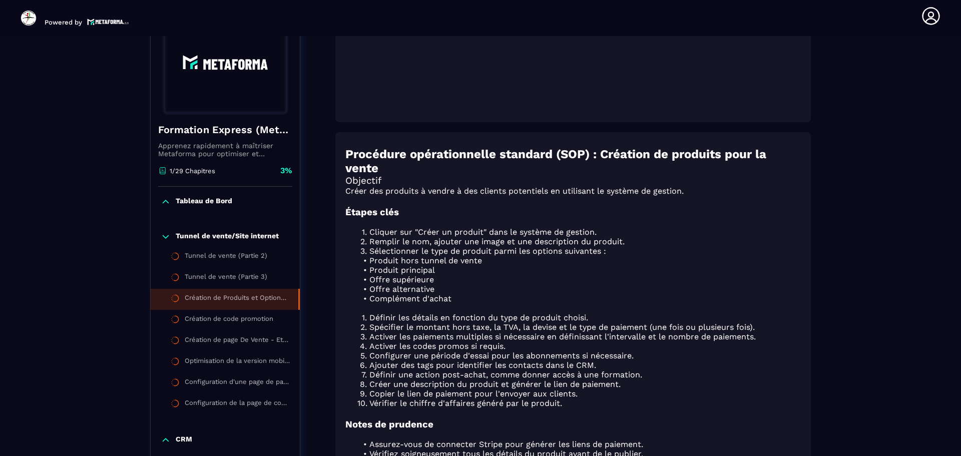
scroll to position [447, 0]
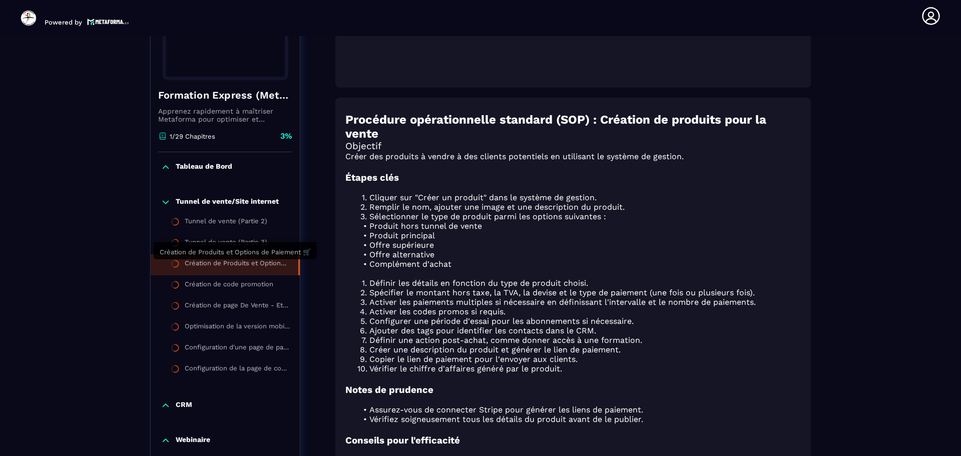
click at [261, 266] on div "Création de Produits et Options de Paiement 🛒" at bounding box center [237, 264] width 104 height 11
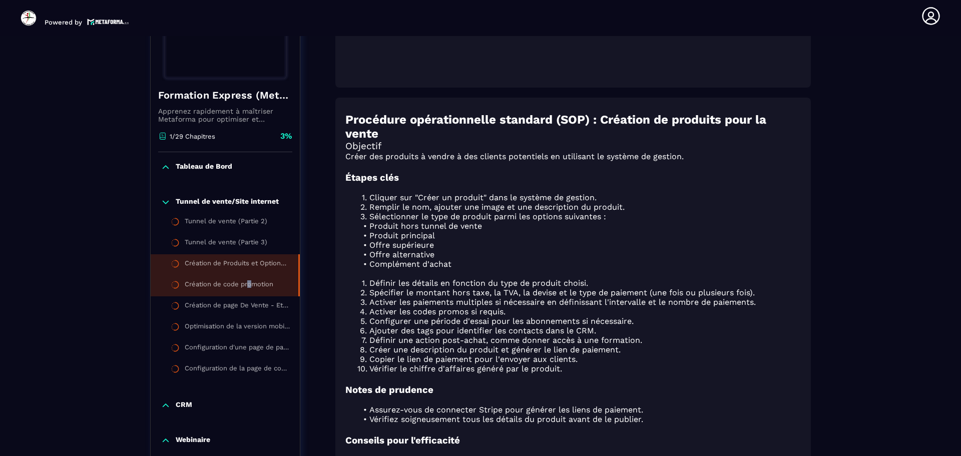
click at [250, 290] on div "Création de code promotion" at bounding box center [229, 285] width 89 height 11
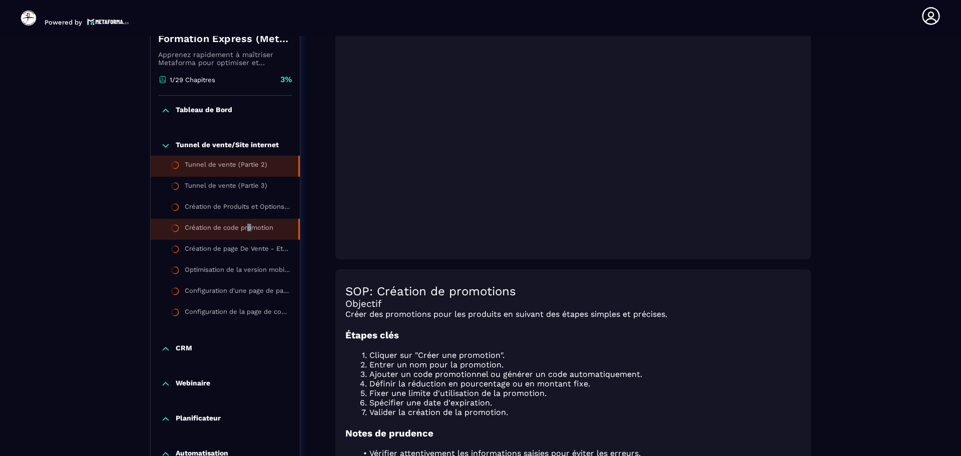
scroll to position [295, 0]
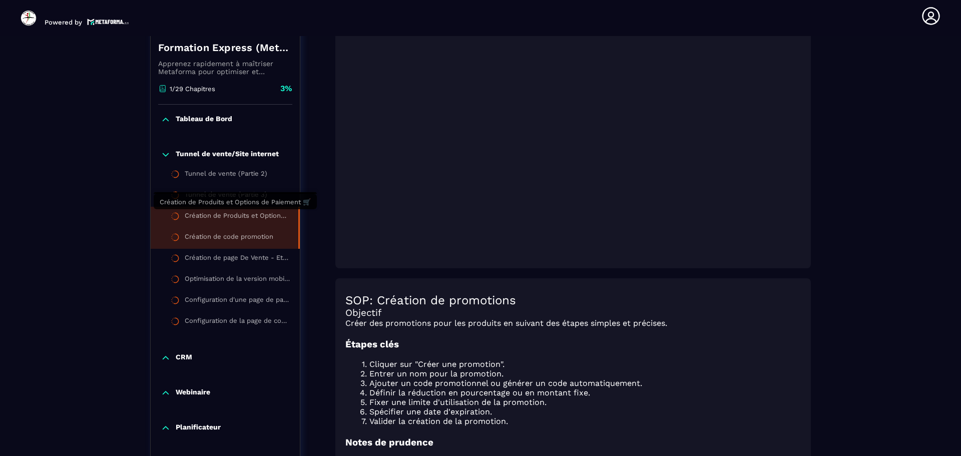
click at [217, 221] on div "Création de Produits et Options de Paiement 🛒" at bounding box center [237, 217] width 104 height 11
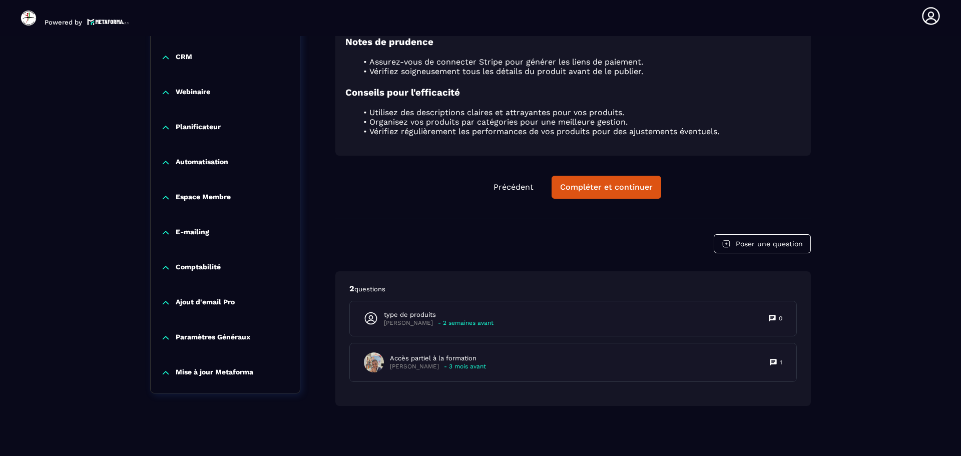
scroll to position [798, 0]
click at [743, 246] on button "Poser une question" at bounding box center [762, 243] width 97 height 19
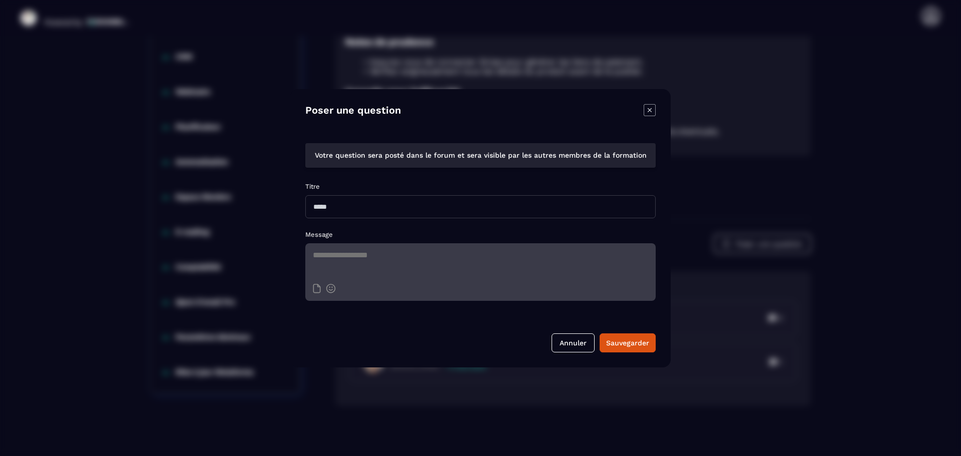
click at [355, 257] on textarea "Modal window" at bounding box center [480, 260] width 350 height 35
click at [394, 256] on textarea "**********" at bounding box center [480, 260] width 350 height 35
type textarea "**********"
click at [528, 253] on textarea "**********" at bounding box center [480, 260] width 350 height 35
click at [342, 207] on input "Modal window" at bounding box center [480, 206] width 350 height 23
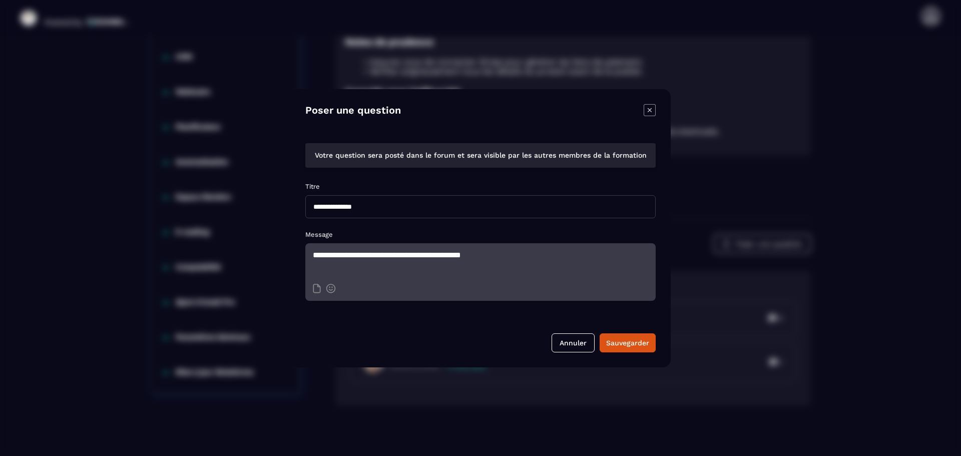
type input "**********"
click at [514, 255] on textarea "**********" at bounding box center [480, 260] width 350 height 35
type textarea "**********"
click at [640, 342] on div "Sauvegarder" at bounding box center [627, 343] width 43 height 10
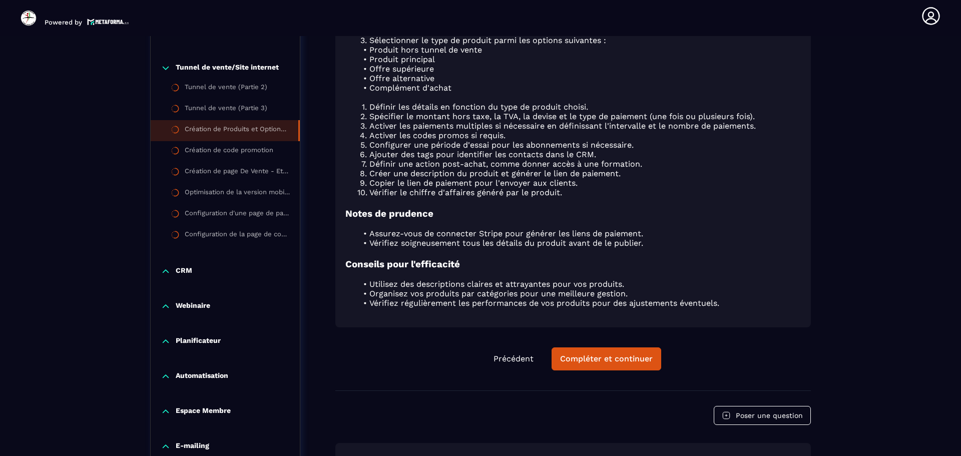
scroll to position [648, 0]
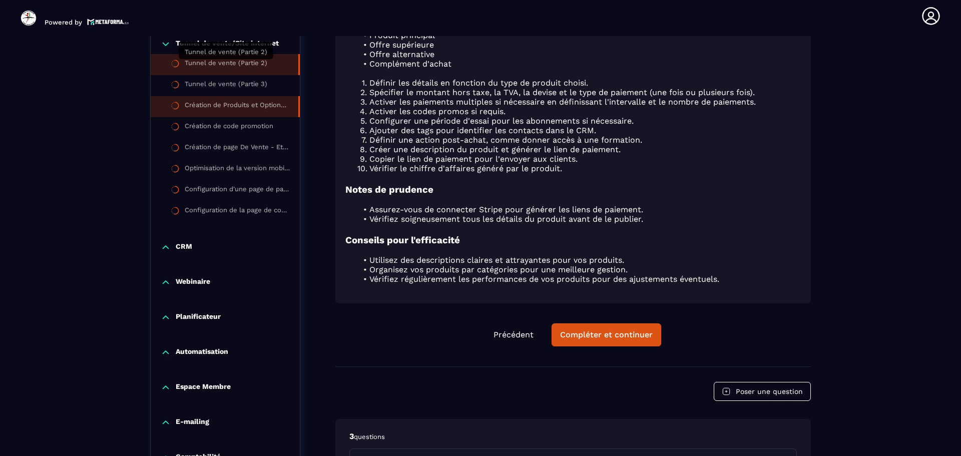
click at [207, 65] on div "Tunnel de vente (Partie 2)" at bounding box center [226, 64] width 83 height 11
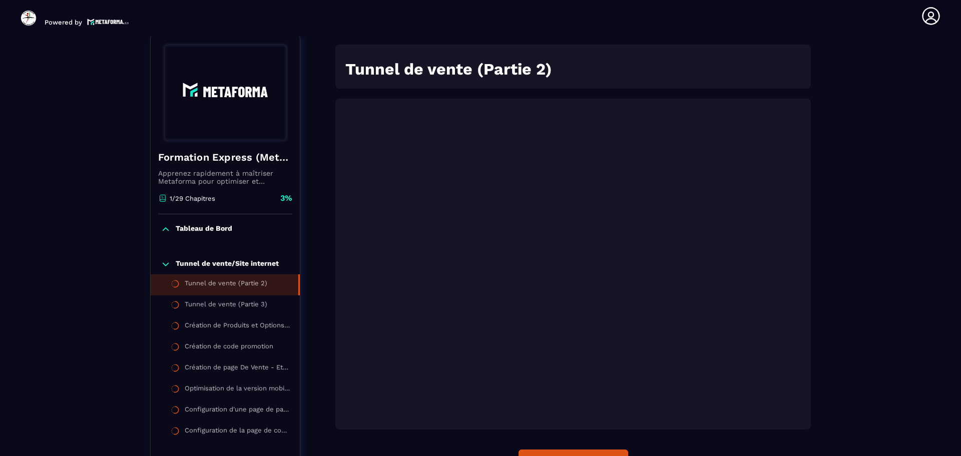
scroll to position [104, 0]
